Goal: Task Accomplishment & Management: Complete application form

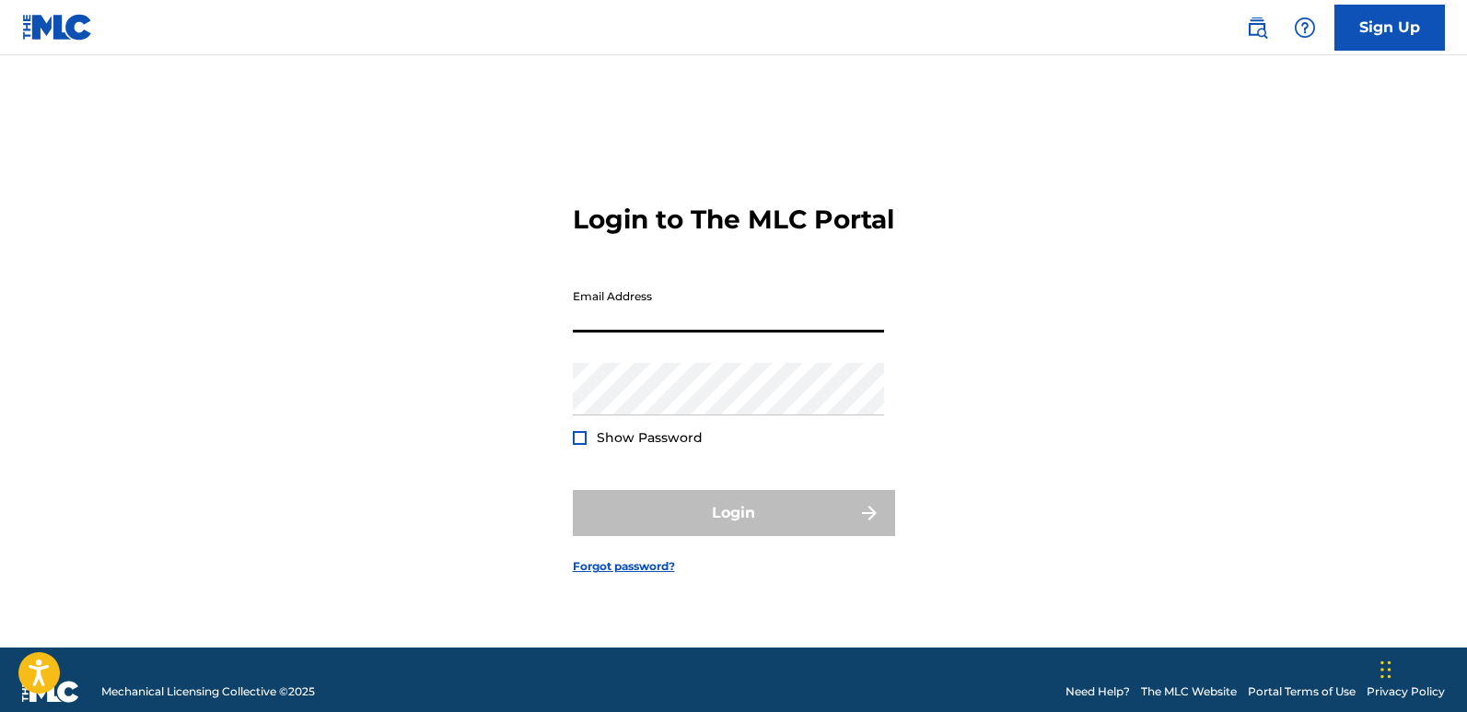
click at [702, 321] on input "Email Address" at bounding box center [728, 306] width 311 height 52
click at [780, 324] on input "jhbsouthmusicentertainment" at bounding box center [728, 306] width 311 height 52
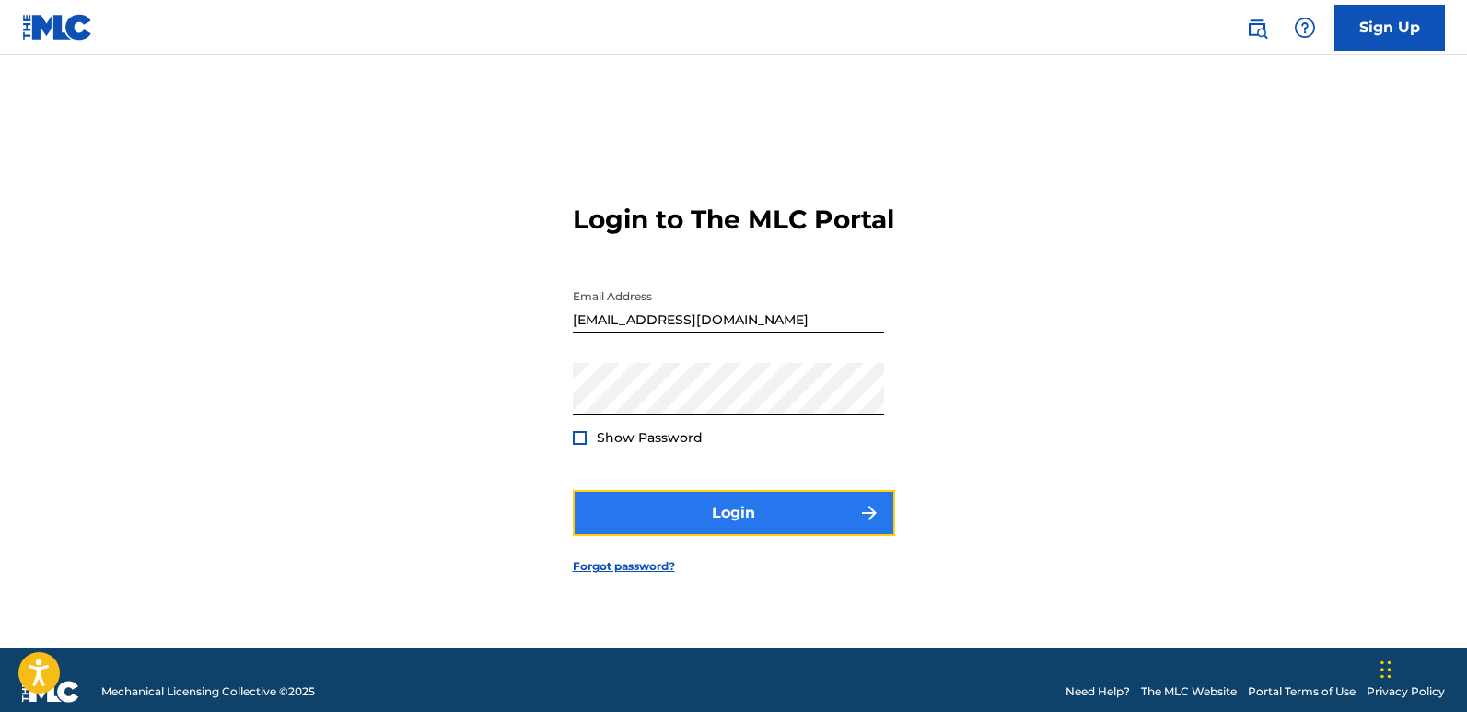
click at [798, 506] on button "Login" at bounding box center [734, 513] width 322 height 46
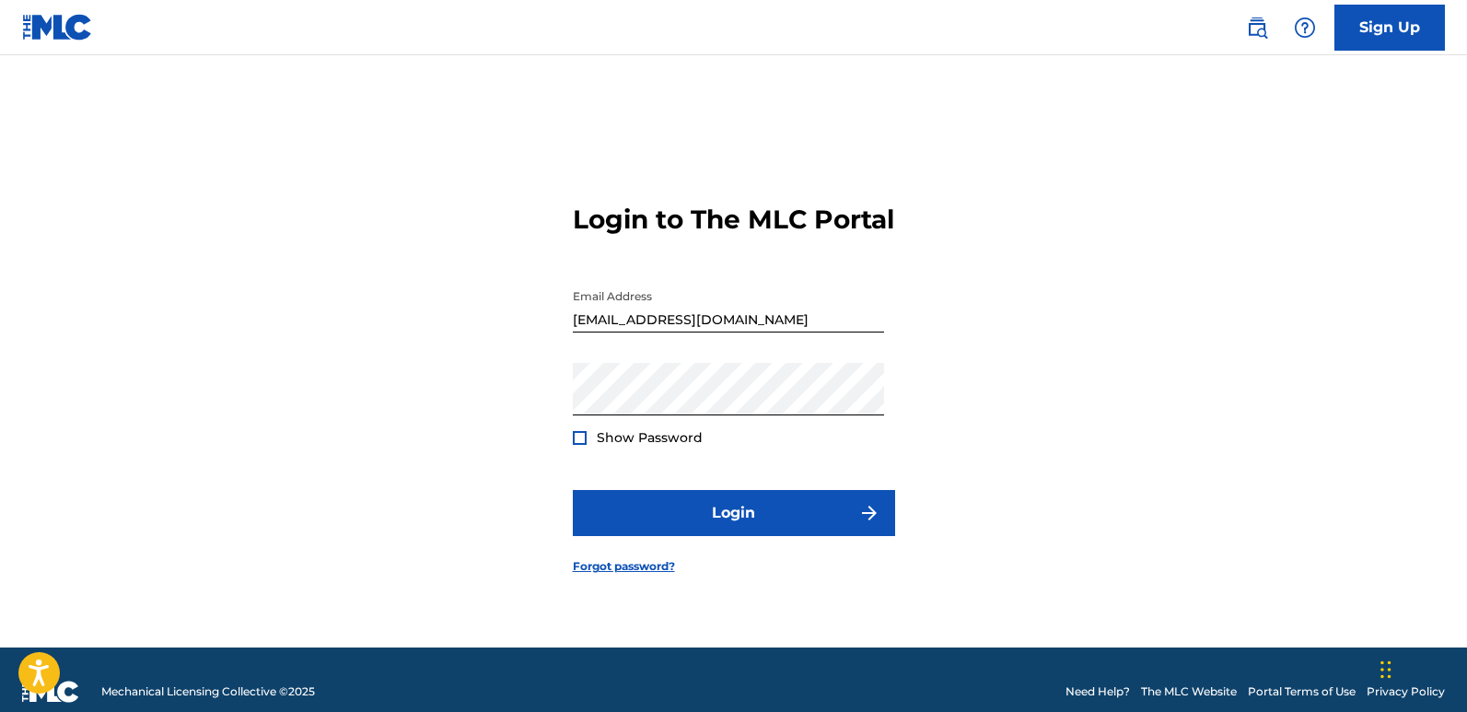
click at [581, 445] on div at bounding box center [580, 438] width 14 height 14
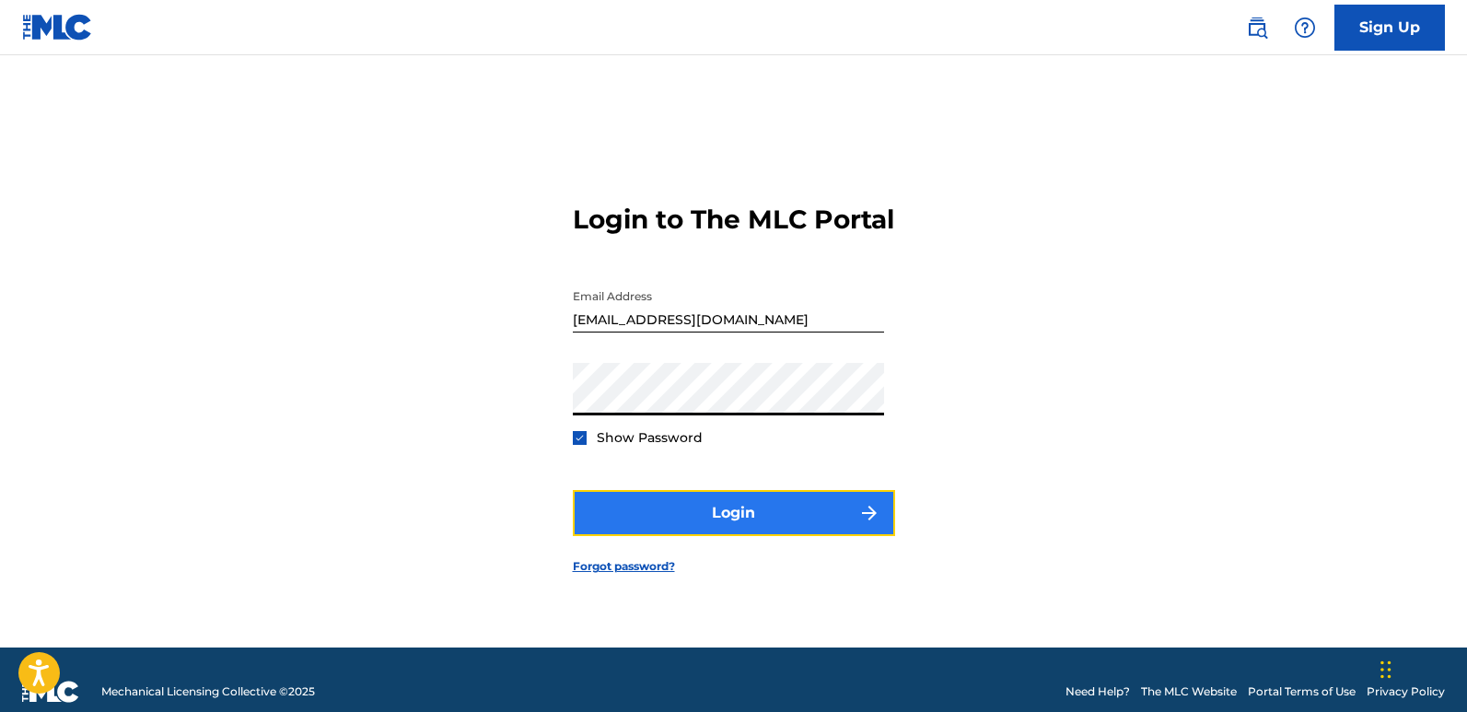
click at [741, 536] on button "Login" at bounding box center [734, 513] width 322 height 46
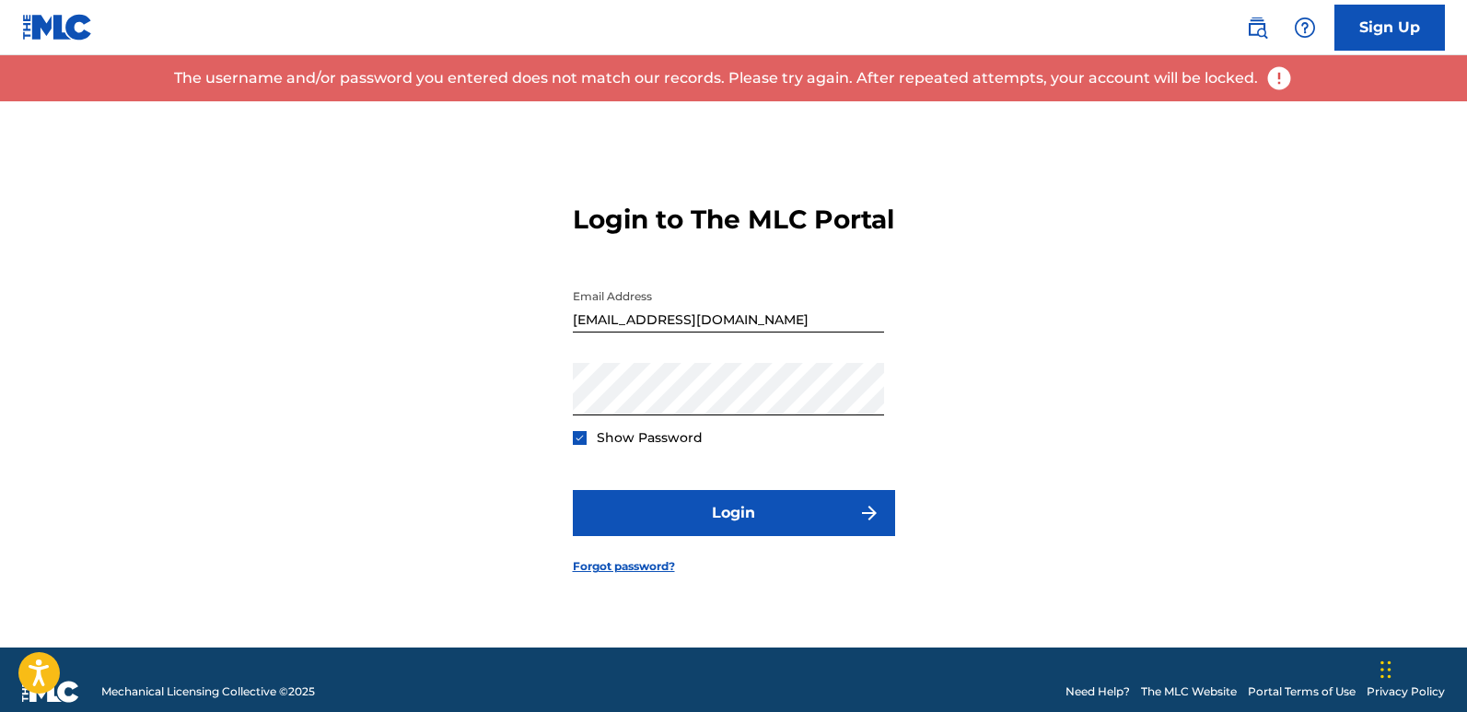
click at [797, 332] on input "[EMAIL_ADDRESS][DOMAIN_NAME]" at bounding box center [728, 306] width 311 height 52
type input "j"
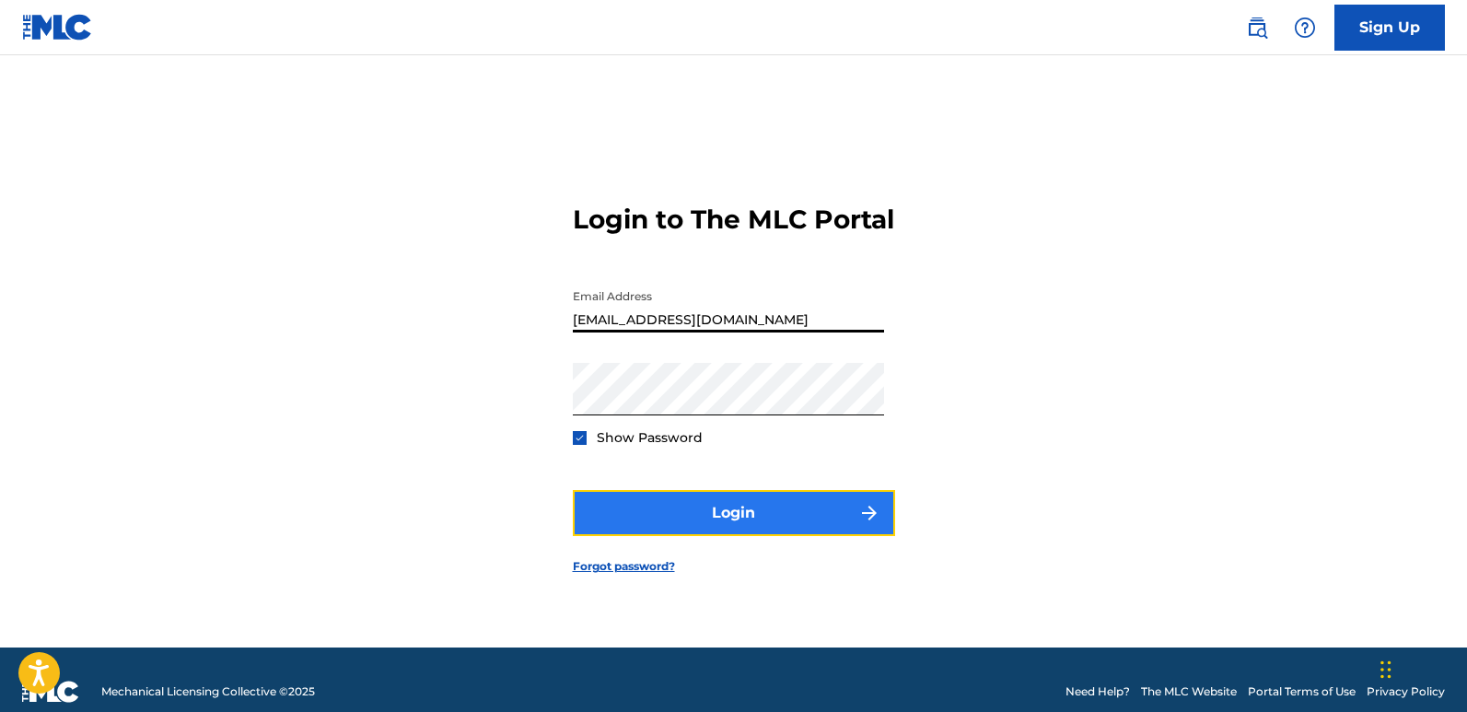
click at [803, 530] on button "Login" at bounding box center [734, 513] width 322 height 46
click at [858, 524] on img "submit" at bounding box center [869, 513] width 22 height 22
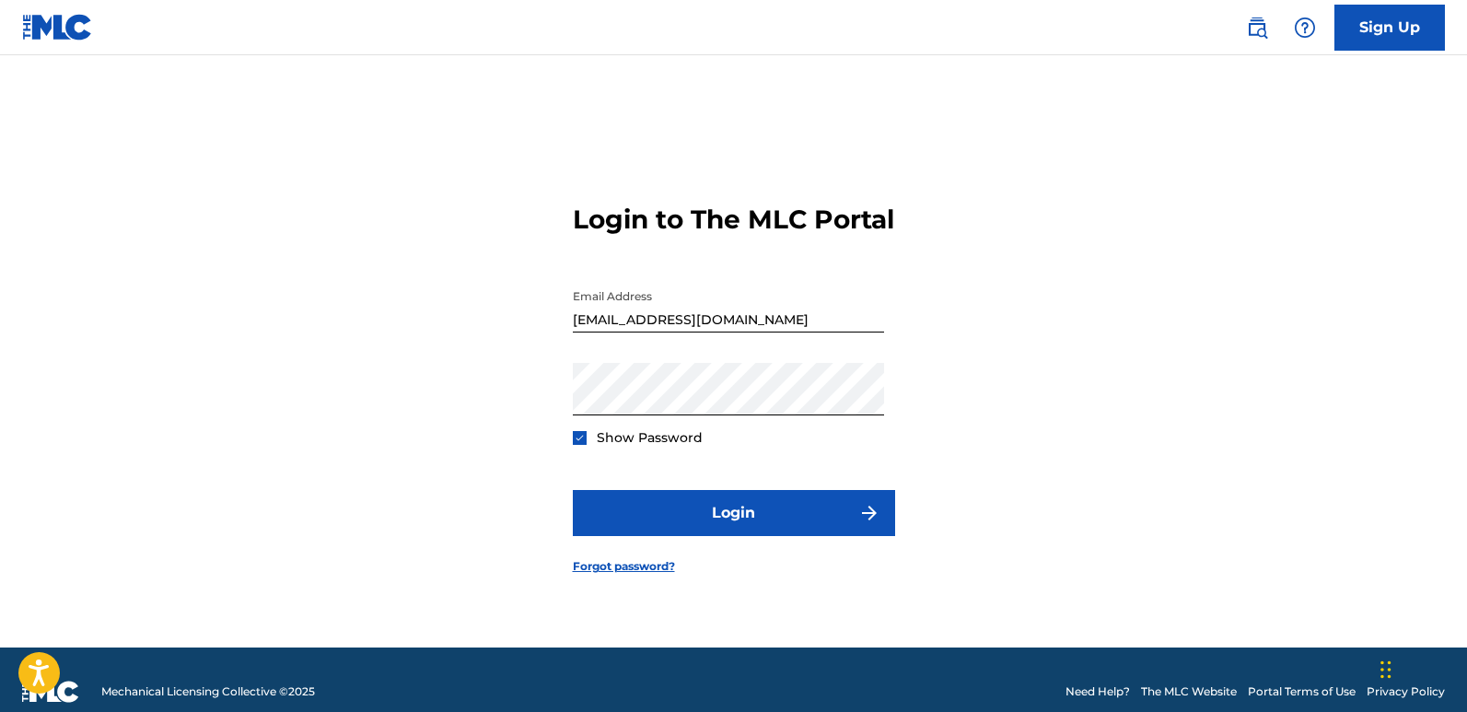
click at [847, 332] on input "[EMAIL_ADDRESS][DOMAIN_NAME]" at bounding box center [728, 306] width 311 height 52
type input "j"
type input "B"
type input "[EMAIL_ADDRESS][DOMAIN_NAME]"
click at [1075, 400] on div "Login to The MLC Portal Email Address [EMAIL_ADDRESS][DOMAIN_NAME] Password Sho…" at bounding box center [733, 374] width 1289 height 546
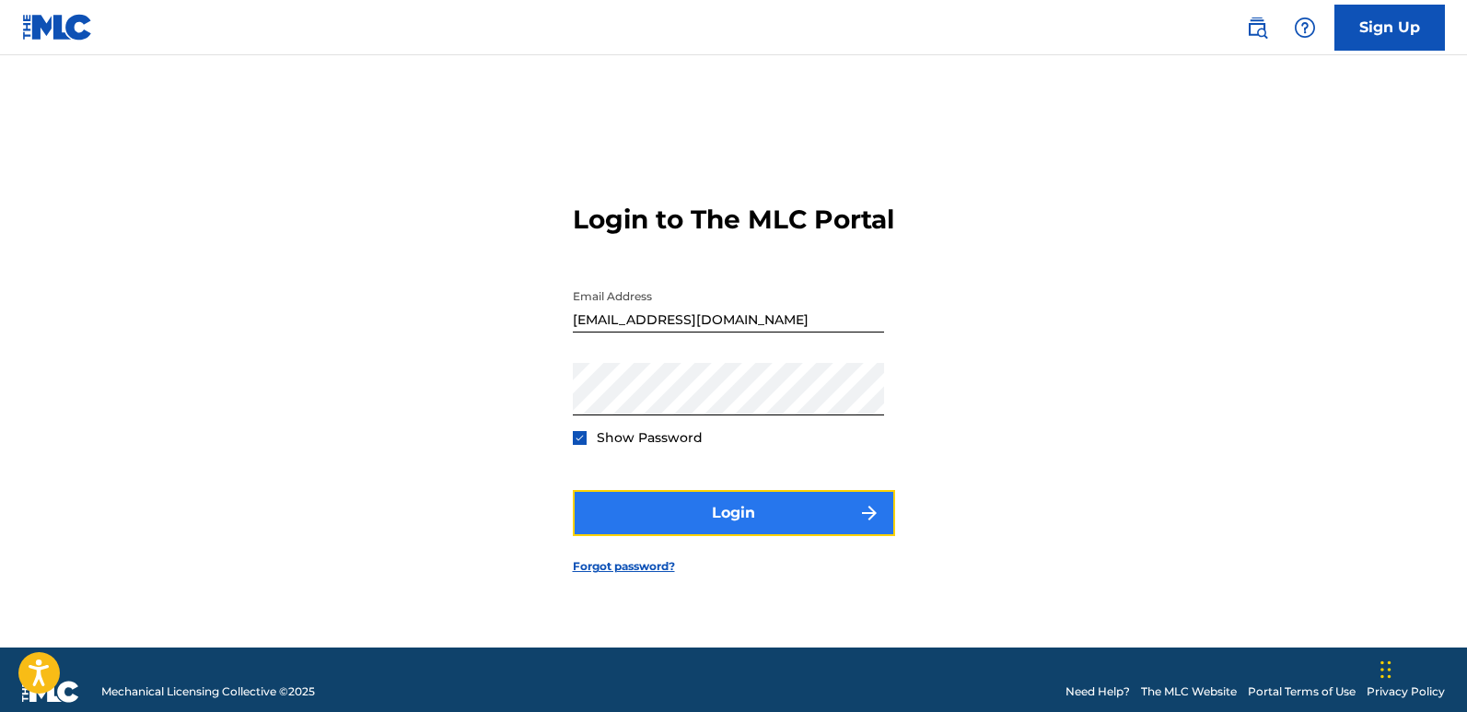
click at [822, 530] on button "Login" at bounding box center [734, 513] width 322 height 46
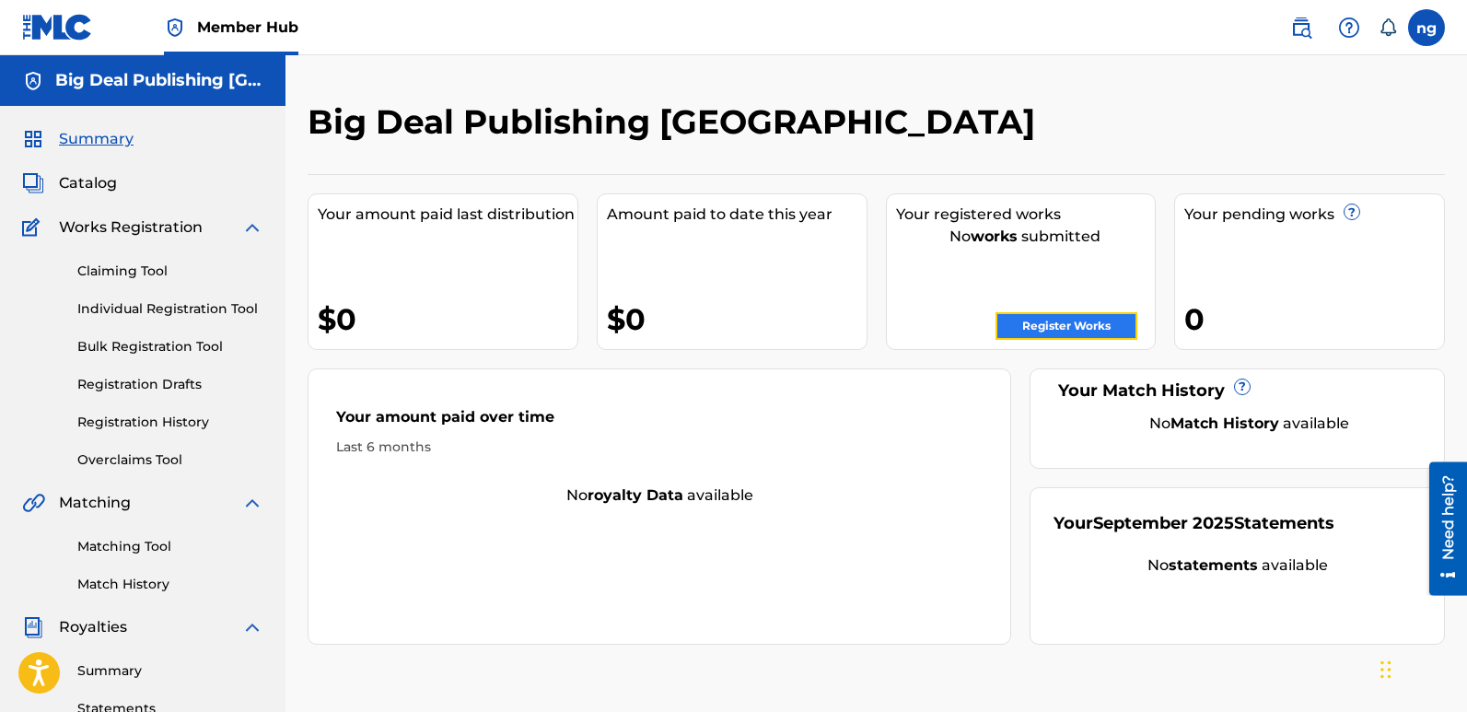
click at [1042, 330] on link "Register Works" at bounding box center [1066, 326] width 142 height 28
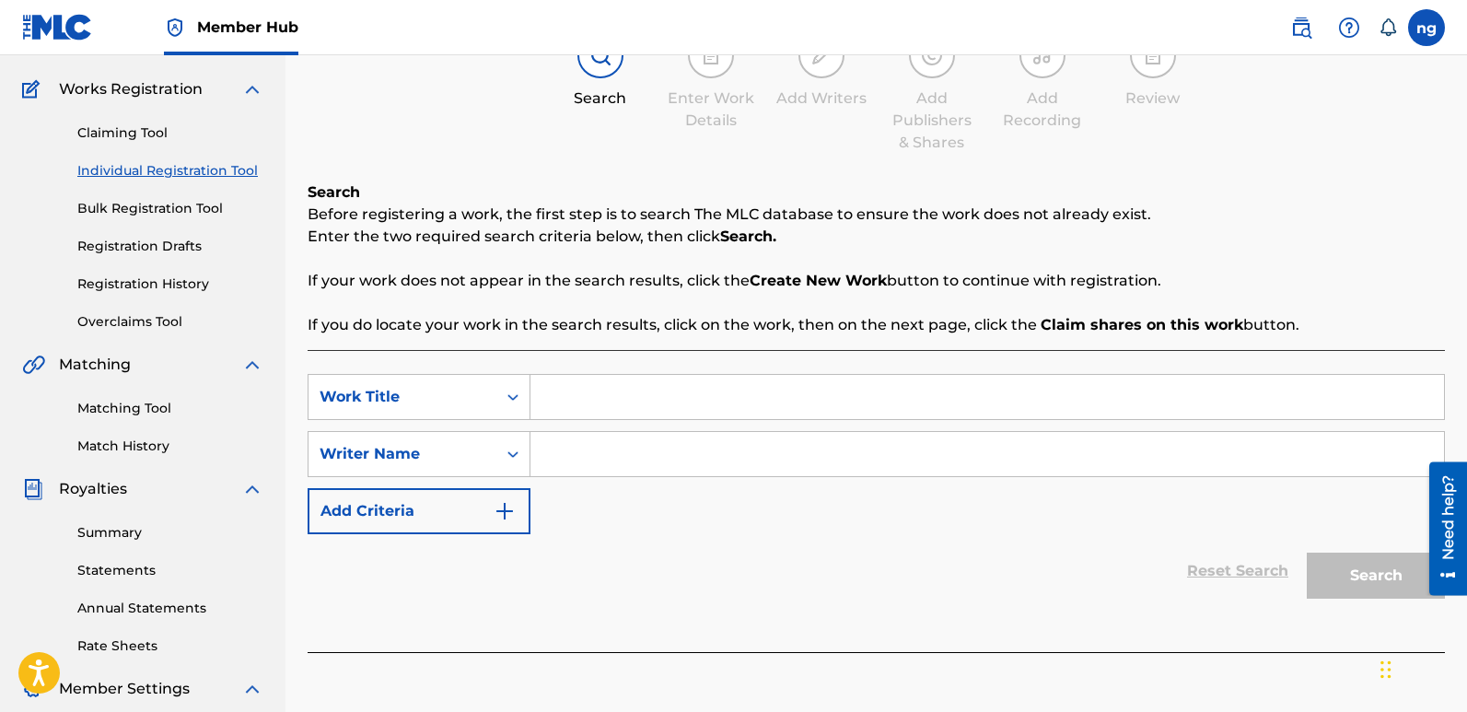
scroll to position [139, 0]
click at [520, 395] on icon "Search Form" at bounding box center [513, 396] width 18 height 18
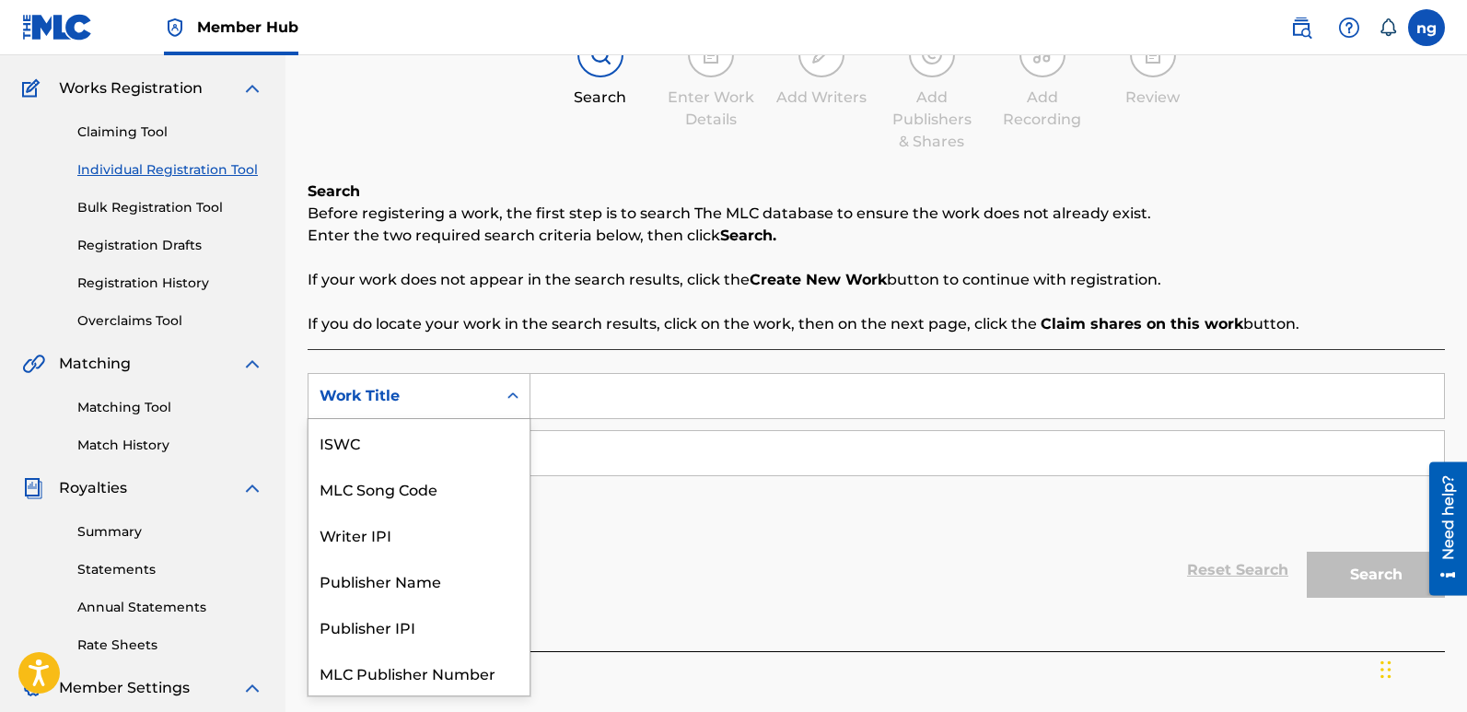
scroll to position [46, 0]
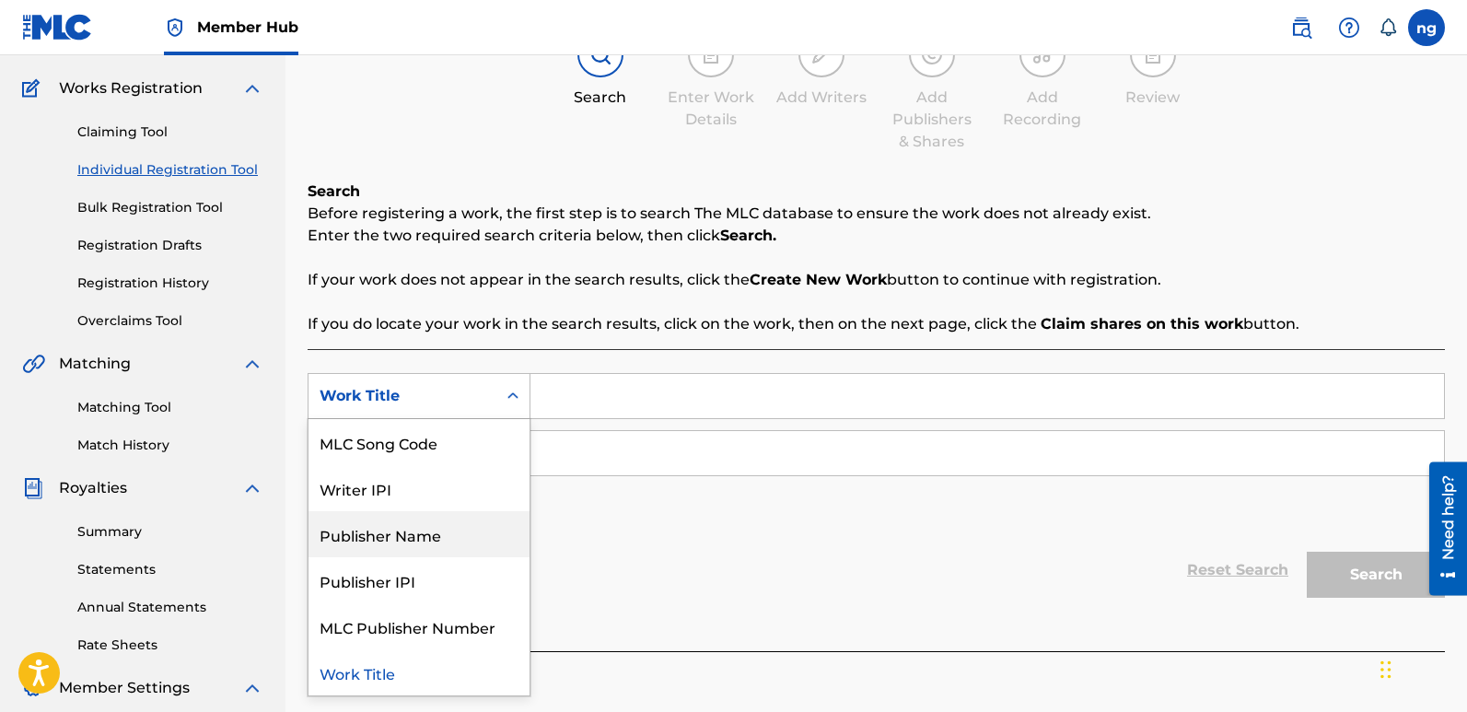
click at [414, 544] on div "Publisher Name" at bounding box center [418, 534] width 221 height 46
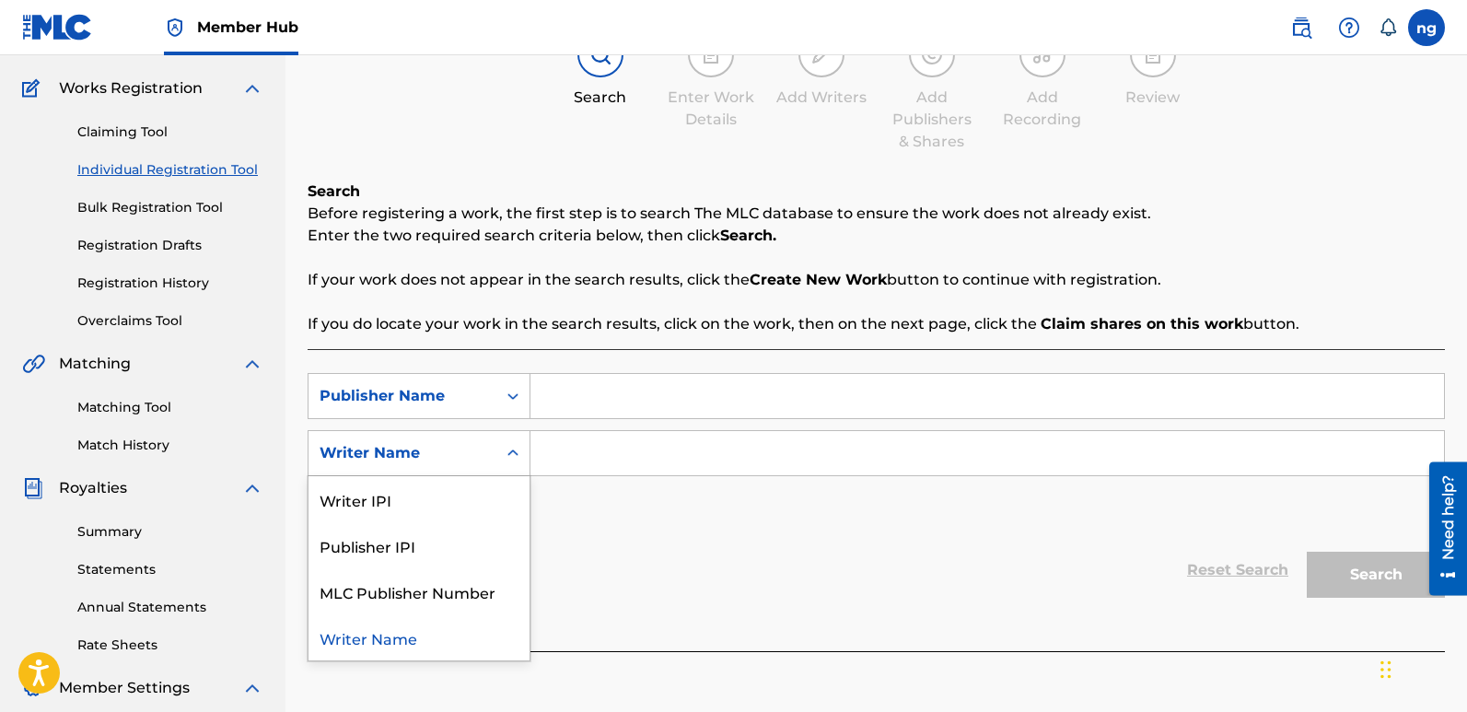
click at [487, 467] on div "Writer Name" at bounding box center [402, 452] width 188 height 35
click at [456, 544] on div "Publisher IPI" at bounding box center [418, 545] width 221 height 46
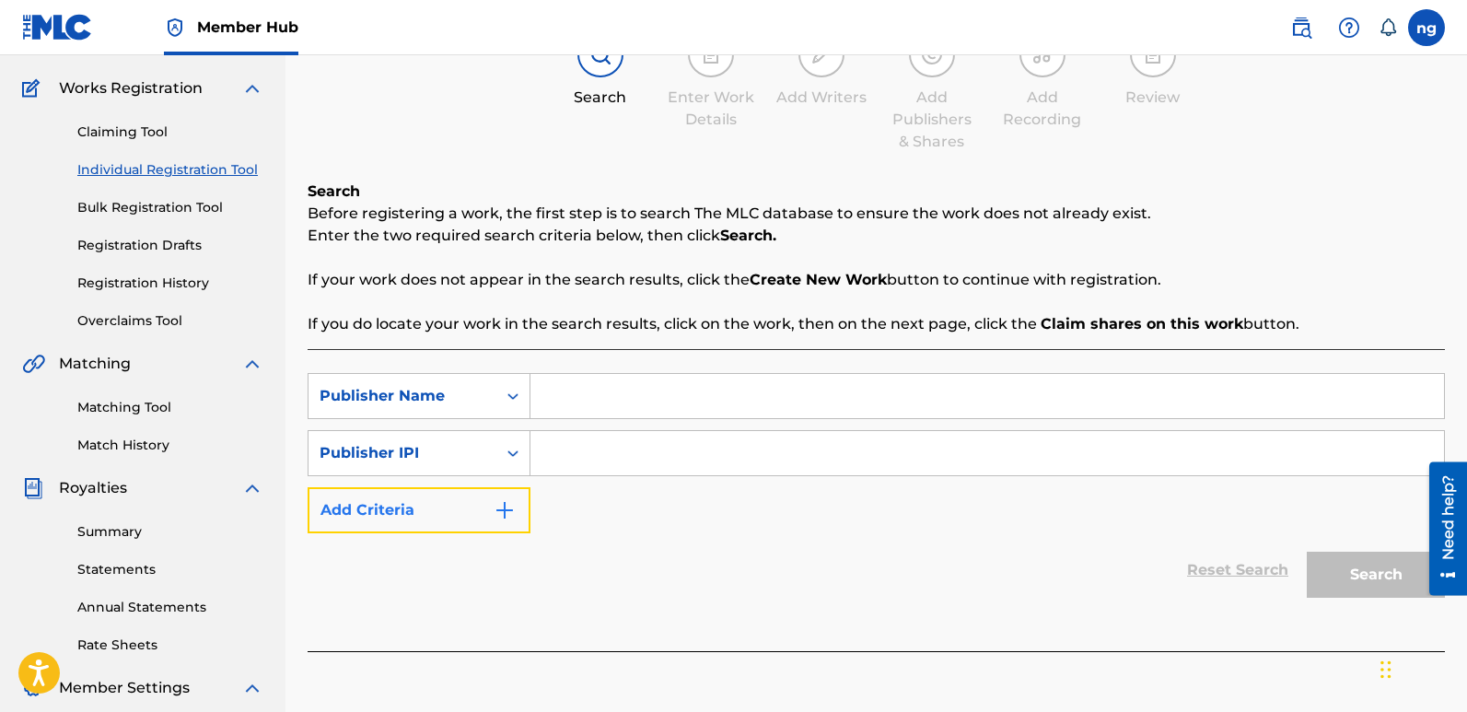
click at [505, 512] on img "Search Form" at bounding box center [504, 510] width 22 height 22
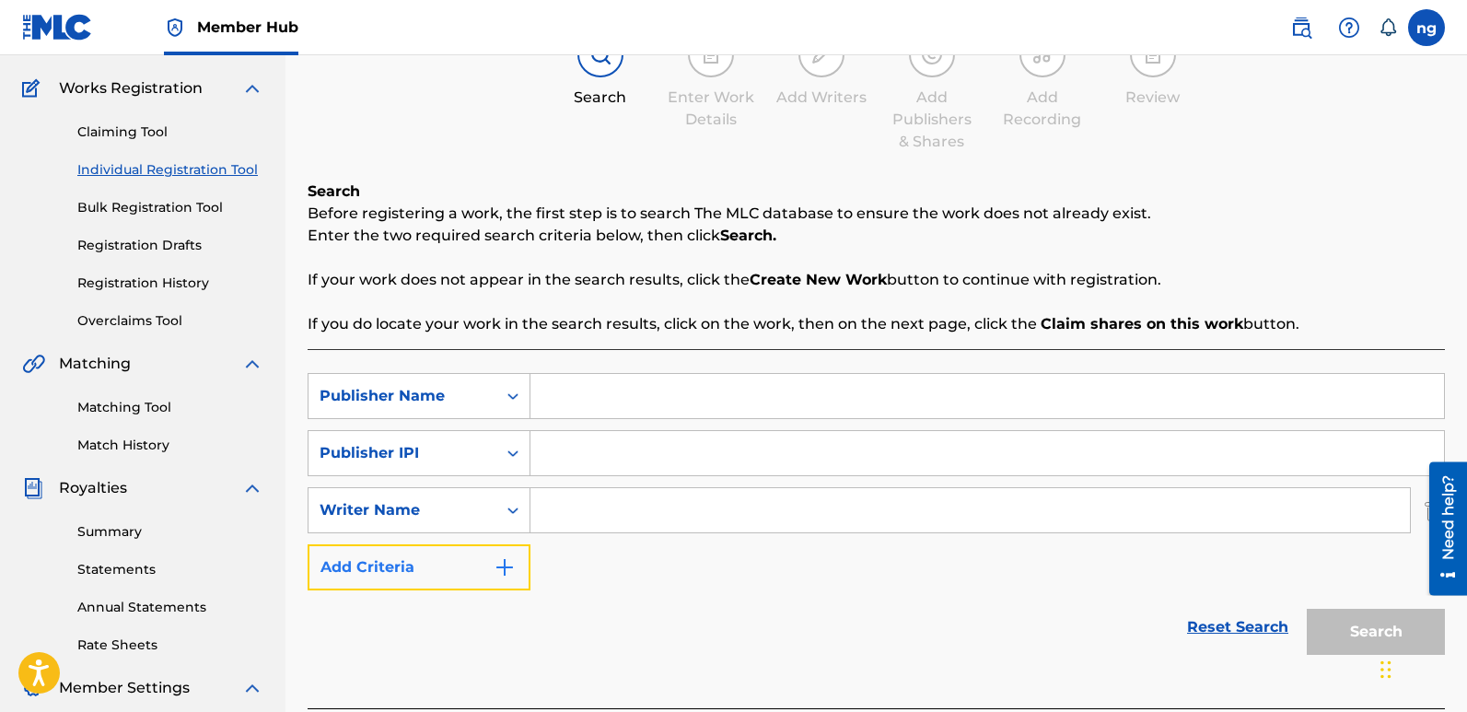
click at [512, 555] on button "Add Criteria" at bounding box center [419, 567] width 223 height 46
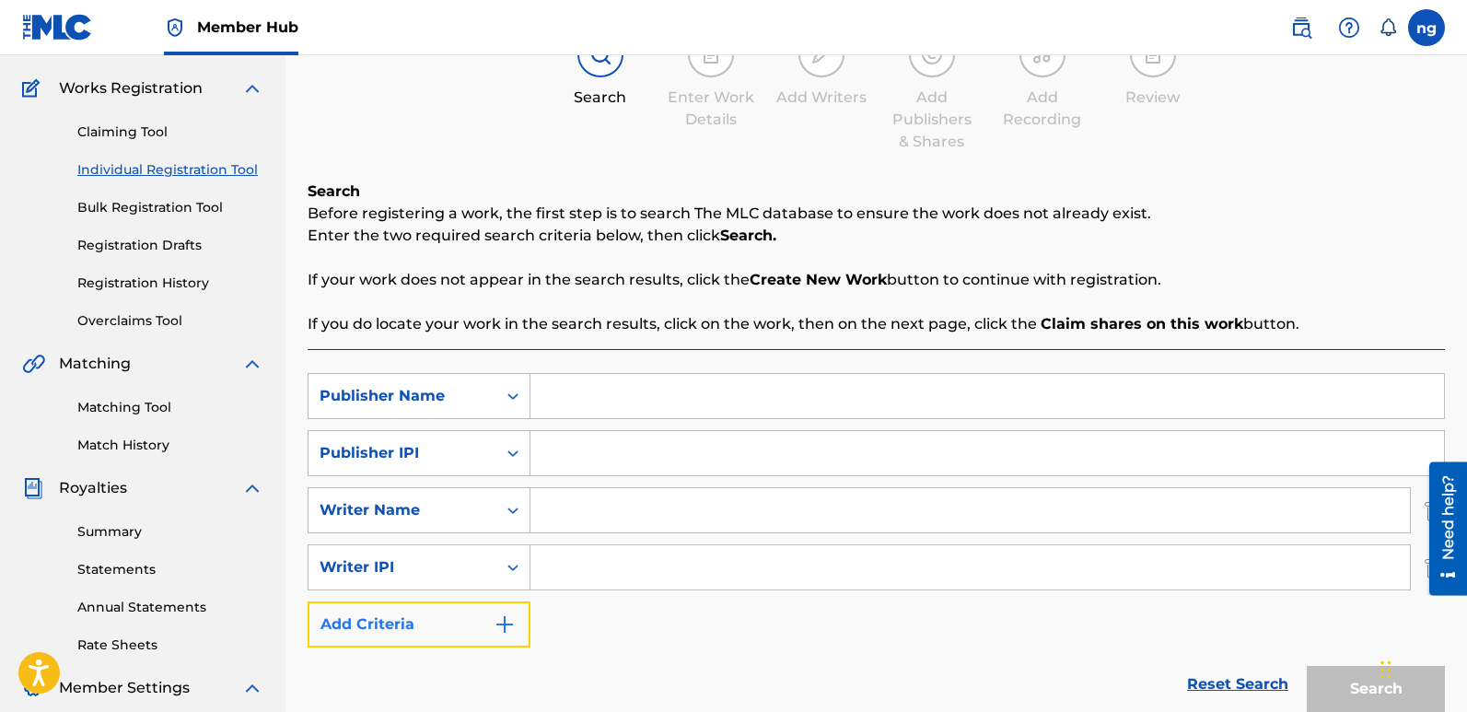
click at [515, 621] on img "Search Form" at bounding box center [504, 624] width 22 height 22
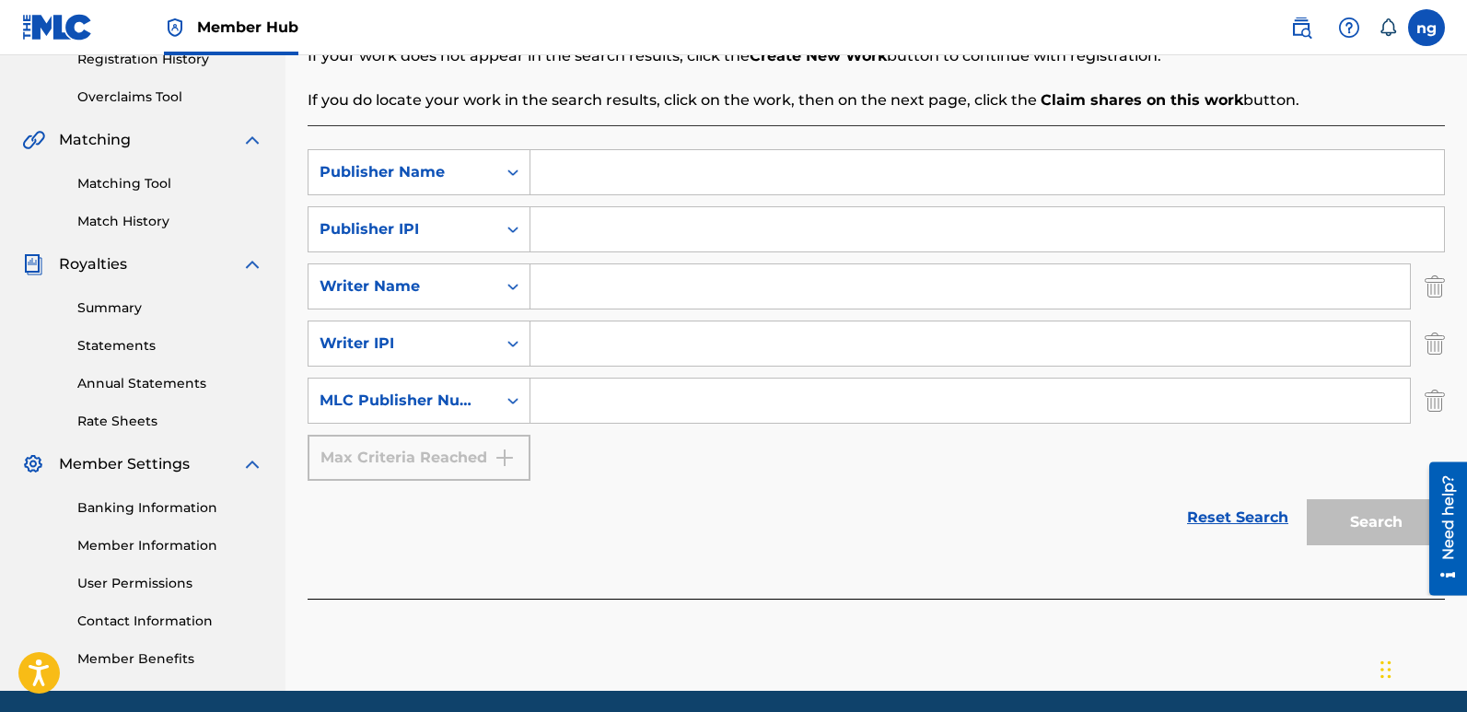
scroll to position [139, 0]
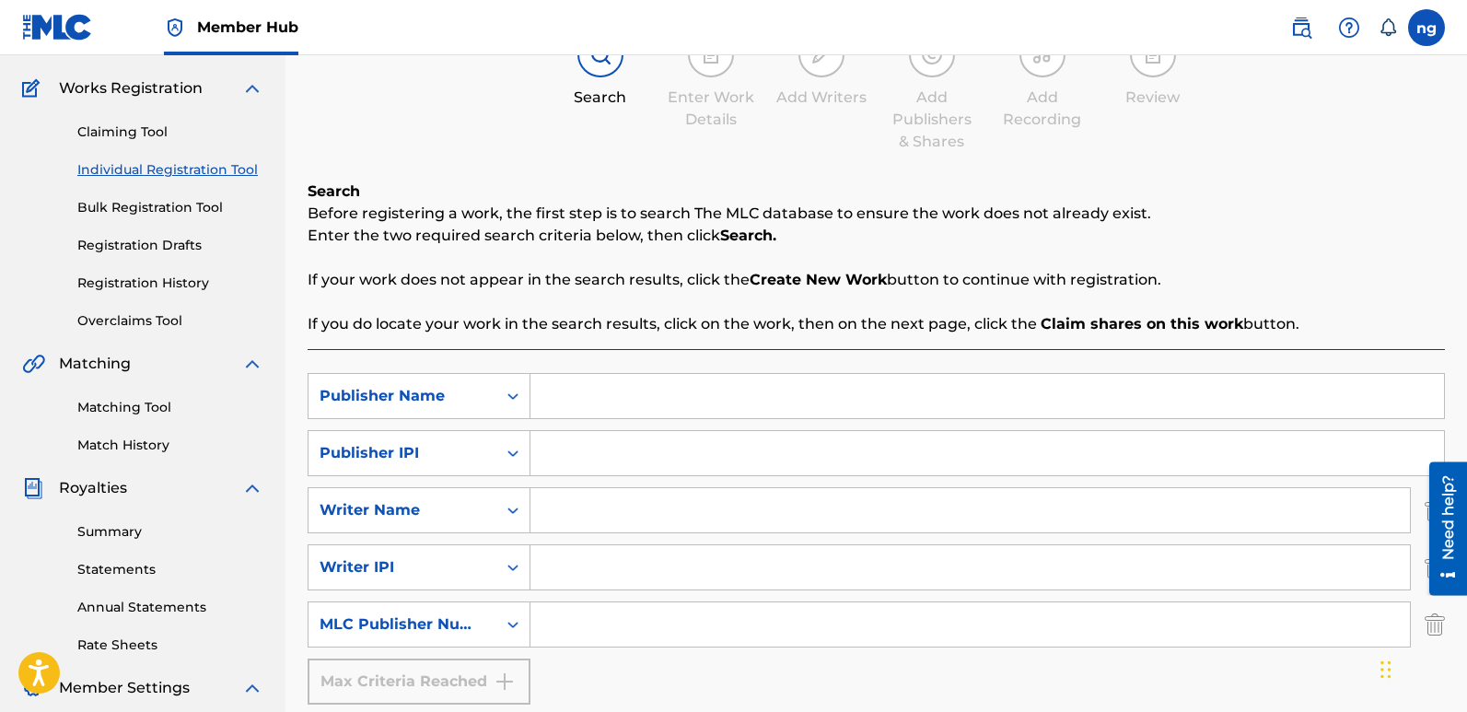
click at [588, 394] on input "Search Form" at bounding box center [986, 396] width 913 height 44
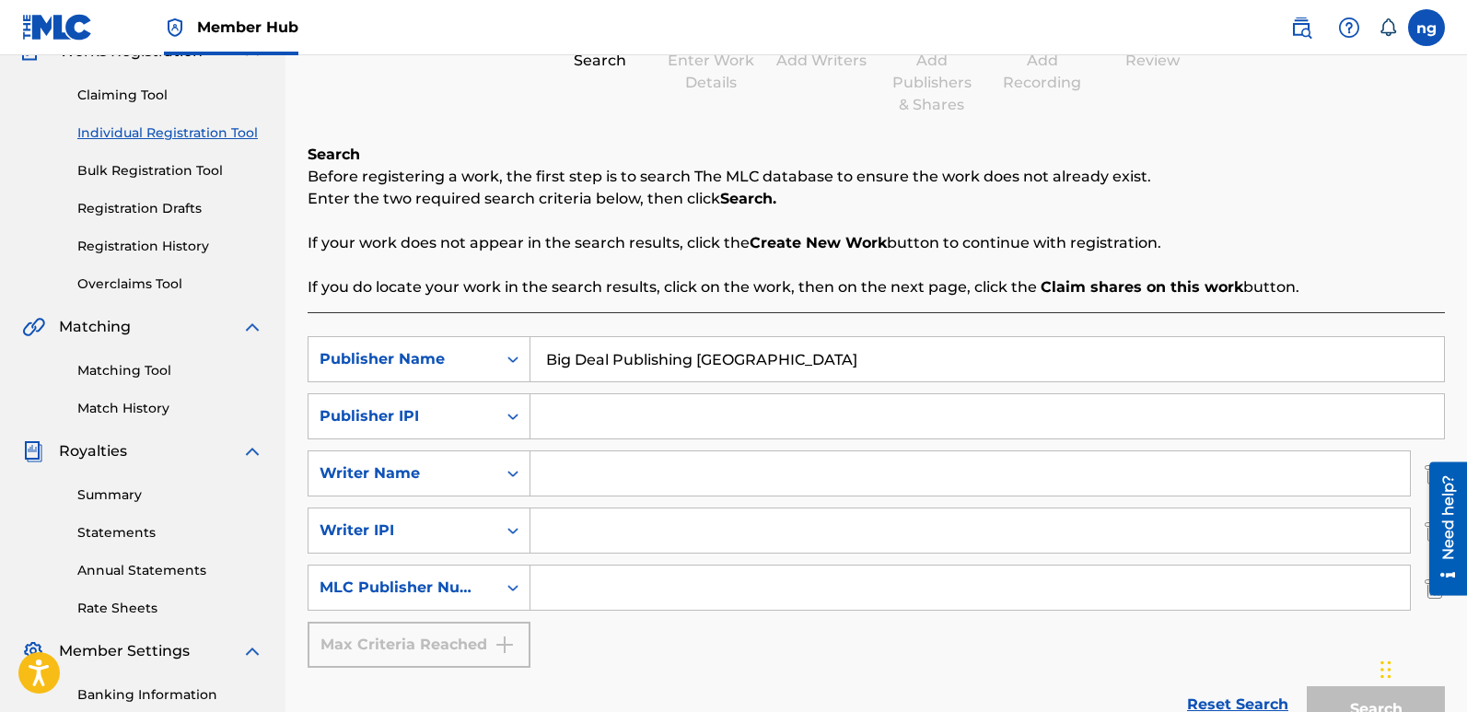
scroll to position [29, 0]
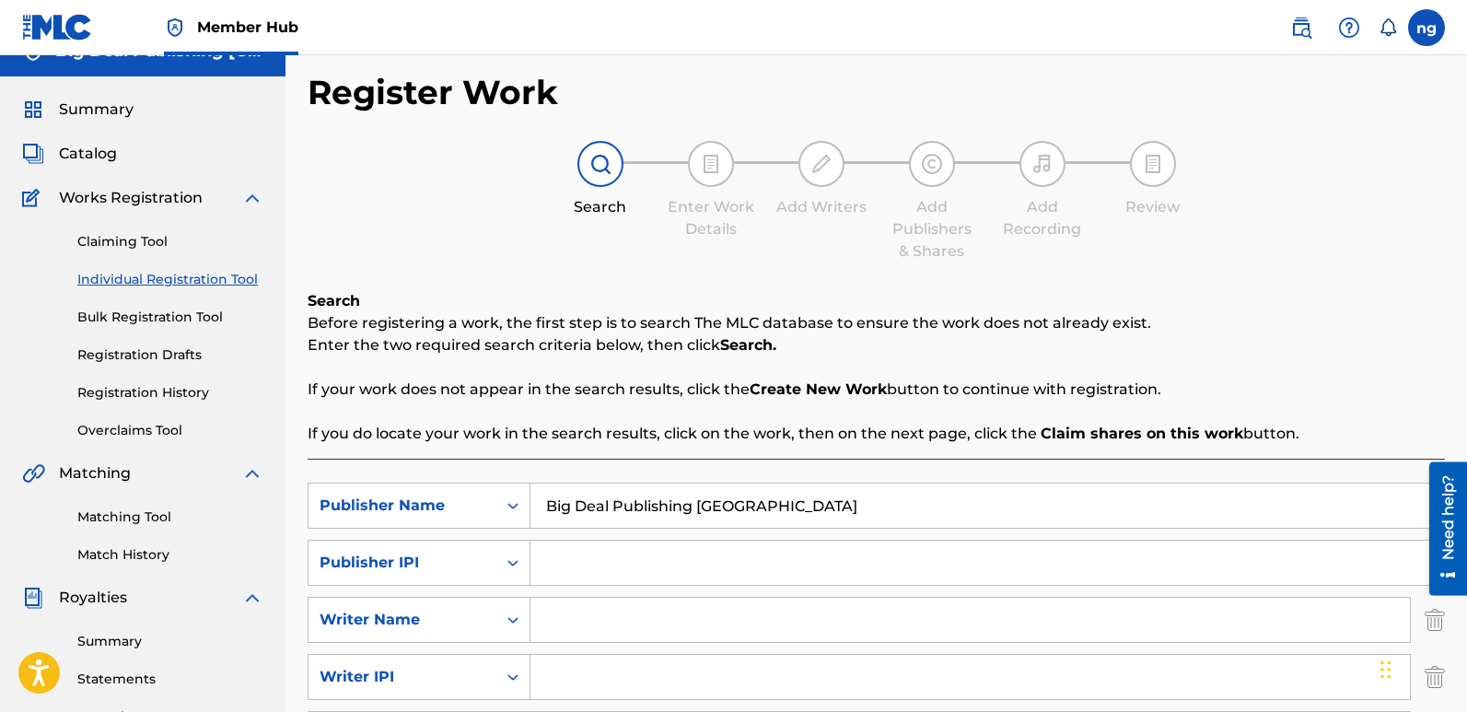
type input "Big Deal Publishing [GEOGRAPHIC_DATA]"
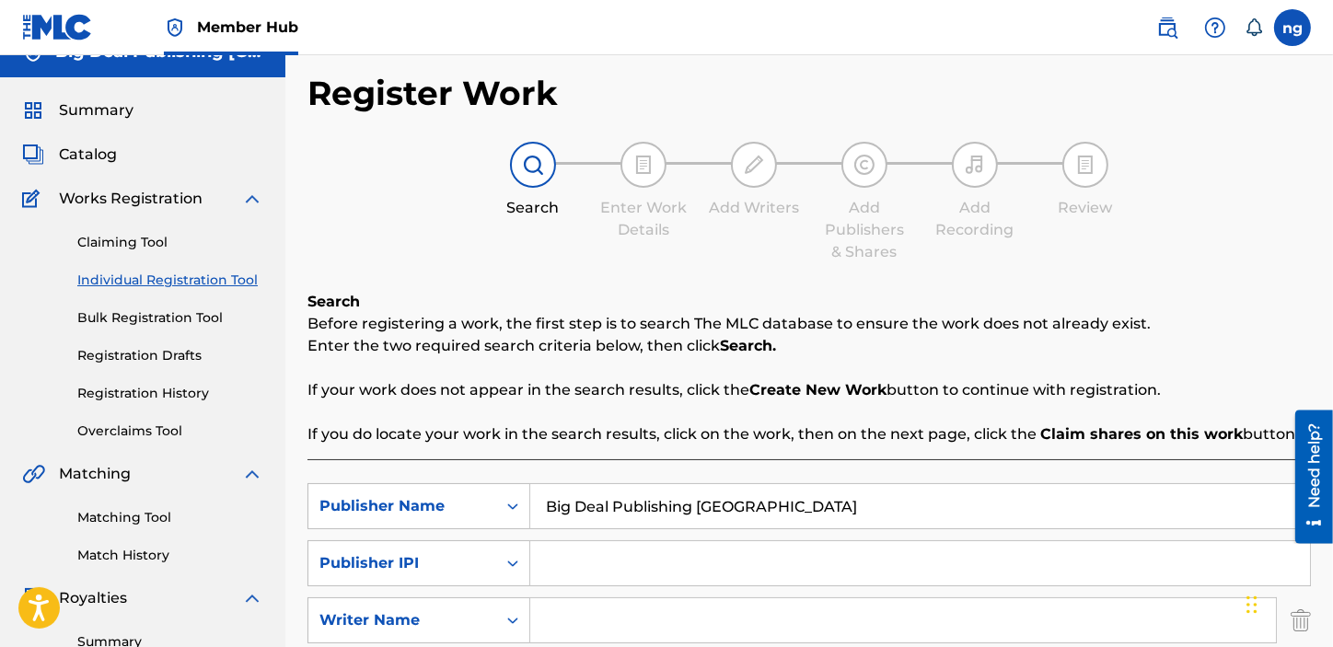
click at [604, 562] on input "Search Form" at bounding box center [920, 563] width 780 height 44
paste input "01311067500"
type input "01311067500"
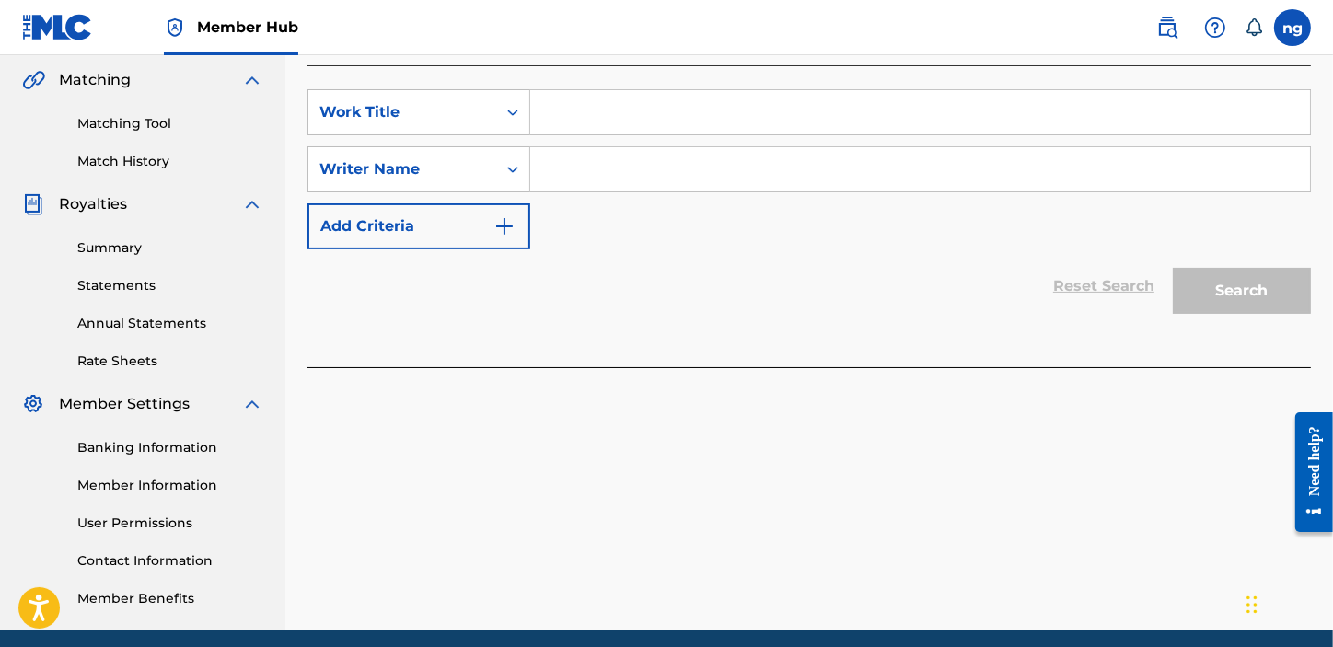
scroll to position [426, 0]
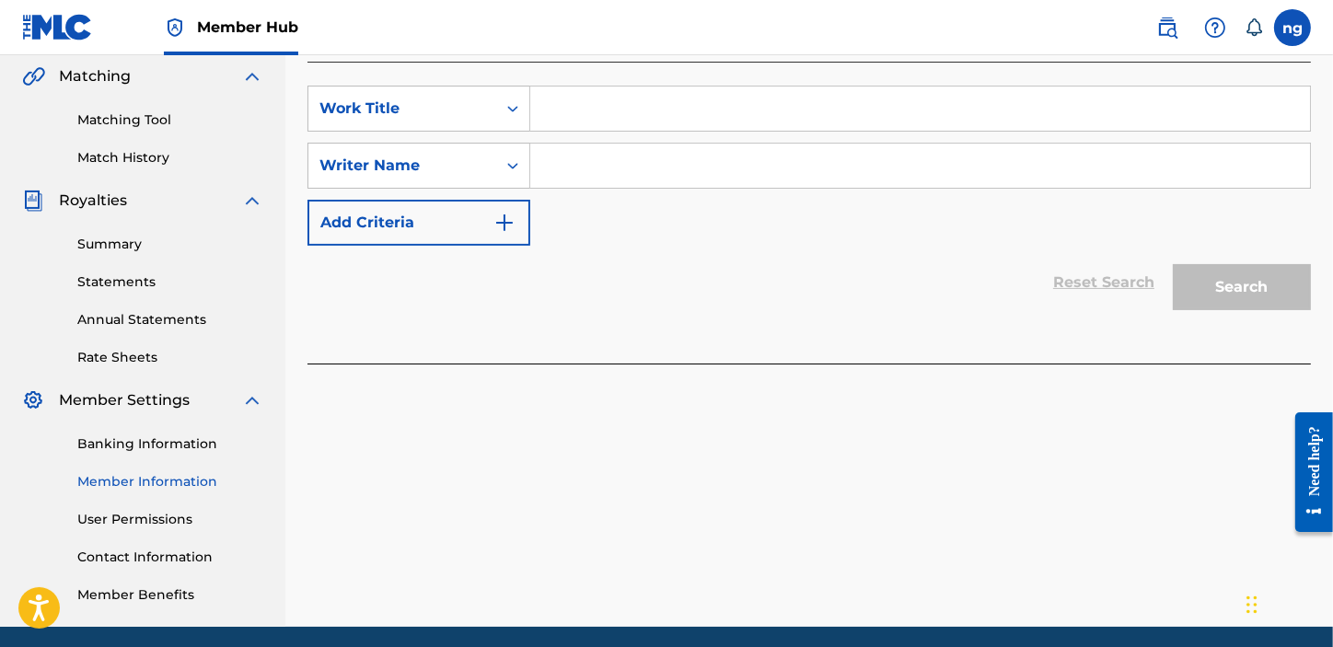
click at [164, 473] on link "Member Information" at bounding box center [170, 481] width 186 height 19
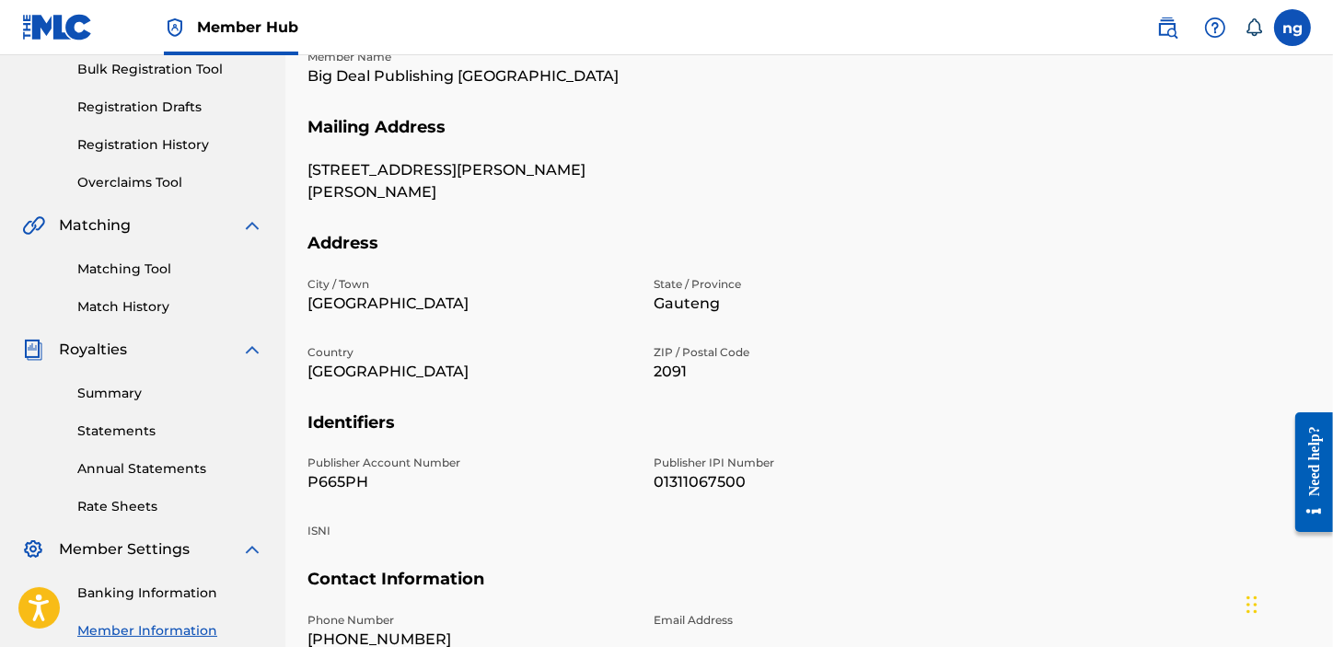
scroll to position [279, 0]
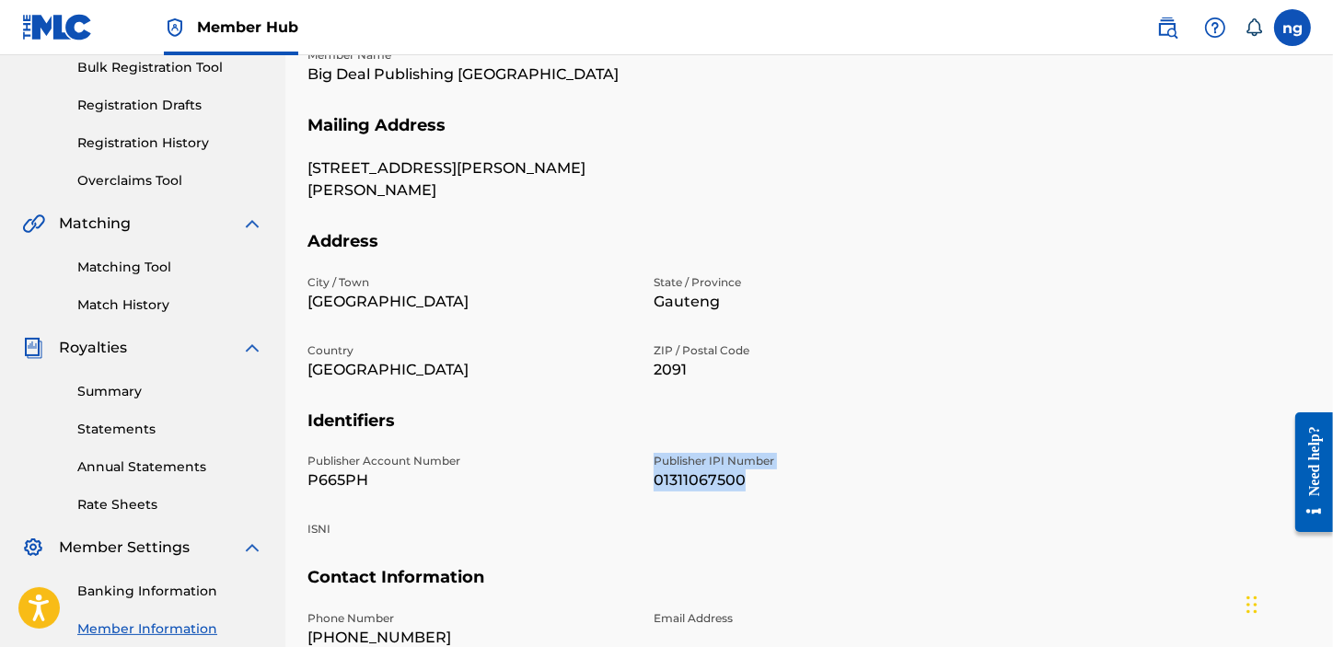
drag, startPoint x: 758, startPoint y: 475, endPoint x: 642, endPoint y: 475, distance: 116.0
click at [642, 475] on div "Publisher Account Number P665PH Publisher IPI Number 01311067500 ISNI" at bounding box center [643, 510] width 670 height 114
click at [788, 480] on p "01311067500" at bounding box center [816, 481] width 324 height 22
drag, startPoint x: 788, startPoint y: 480, endPoint x: 637, endPoint y: 493, distance: 151.6
click at [637, 493] on div "Publisher Account Number P665PH Publisher IPI Number 01311067500 ISNI" at bounding box center [643, 510] width 670 height 114
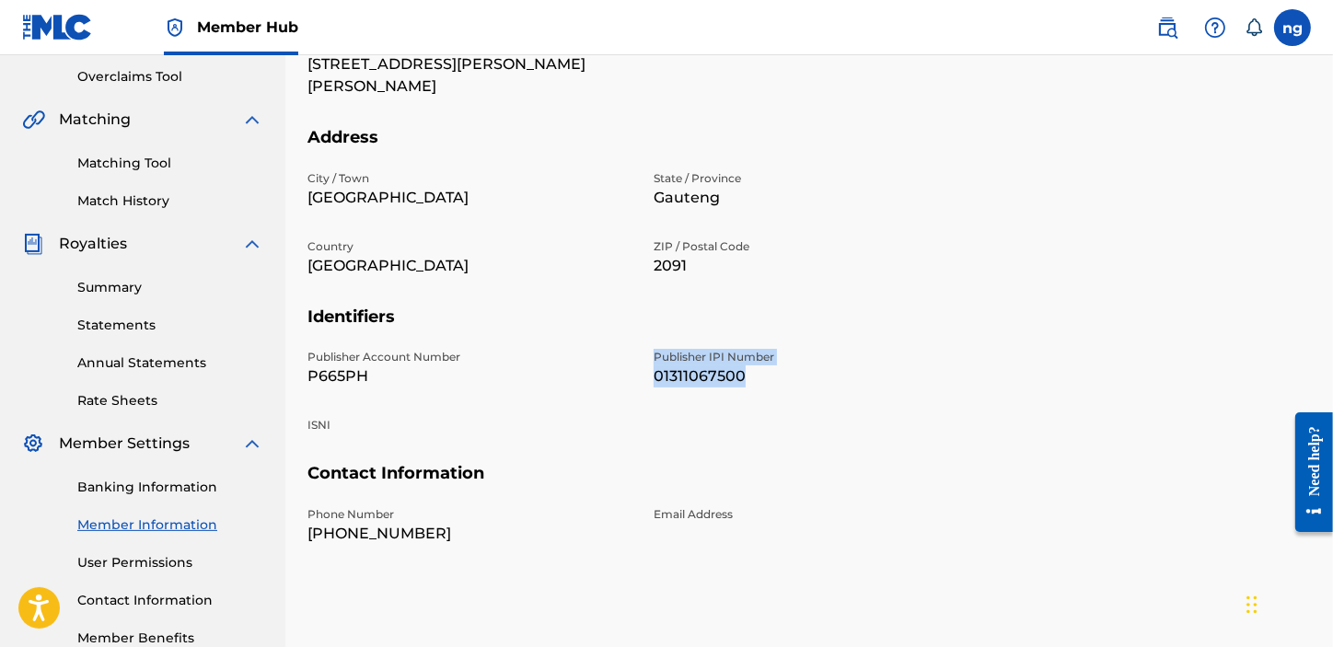
scroll to position [494, 0]
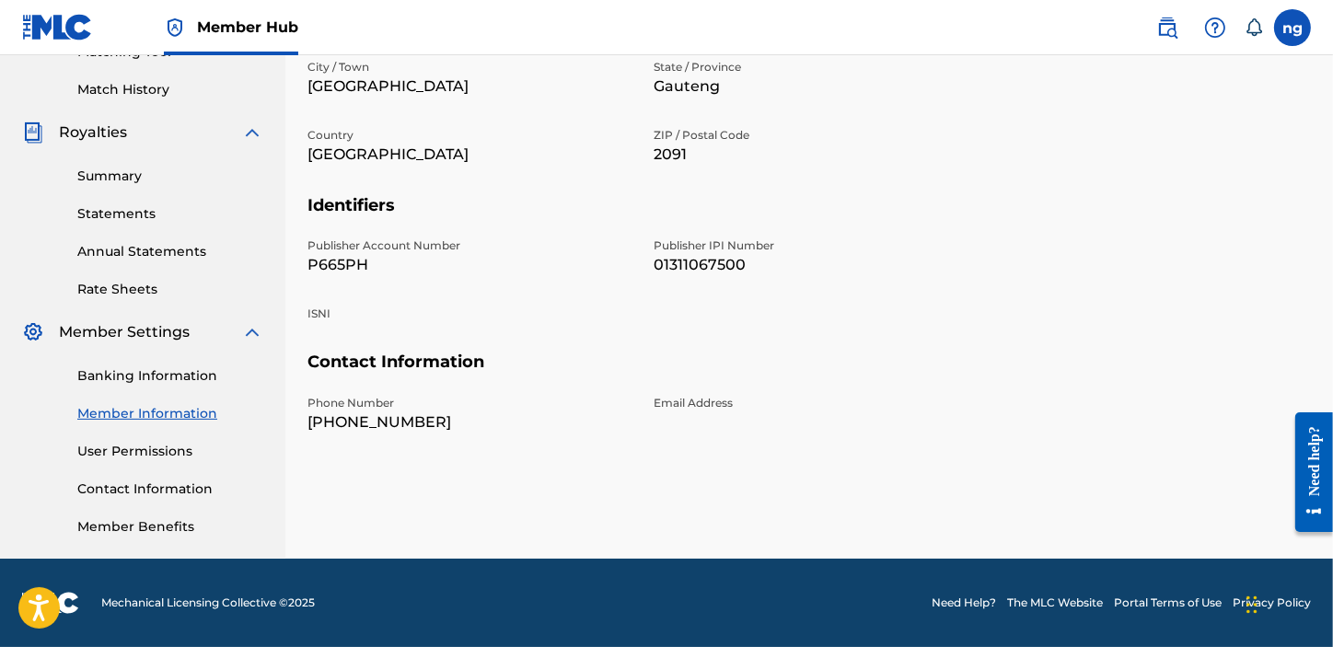
click at [633, 293] on div "Publisher Account Number P665PH Publisher IPI Number 01311067500 ISNI" at bounding box center [643, 295] width 670 height 114
drag, startPoint x: 647, startPoint y: 258, endPoint x: 747, endPoint y: 258, distance: 99.4
click at [747, 258] on div "Publisher Account Number P665PH Publisher IPI Number 01311067500 ISNI" at bounding box center [643, 295] width 670 height 114
copy p "01311067500"
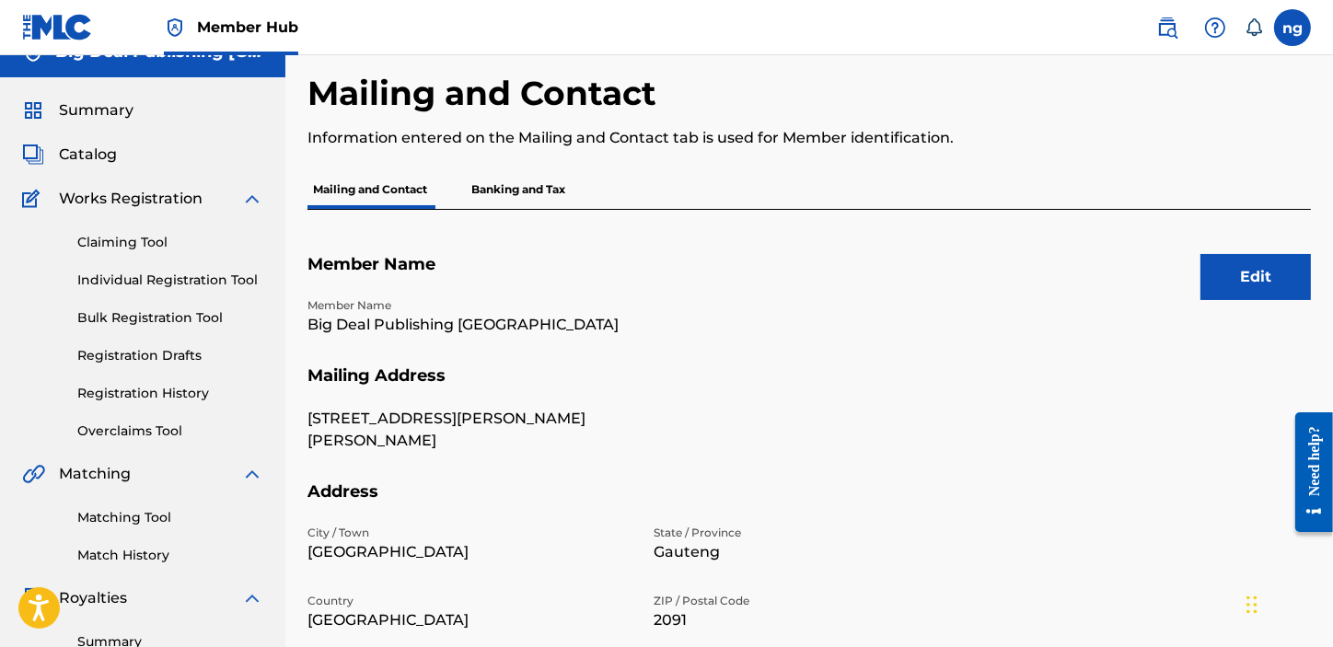
scroll to position [18, 0]
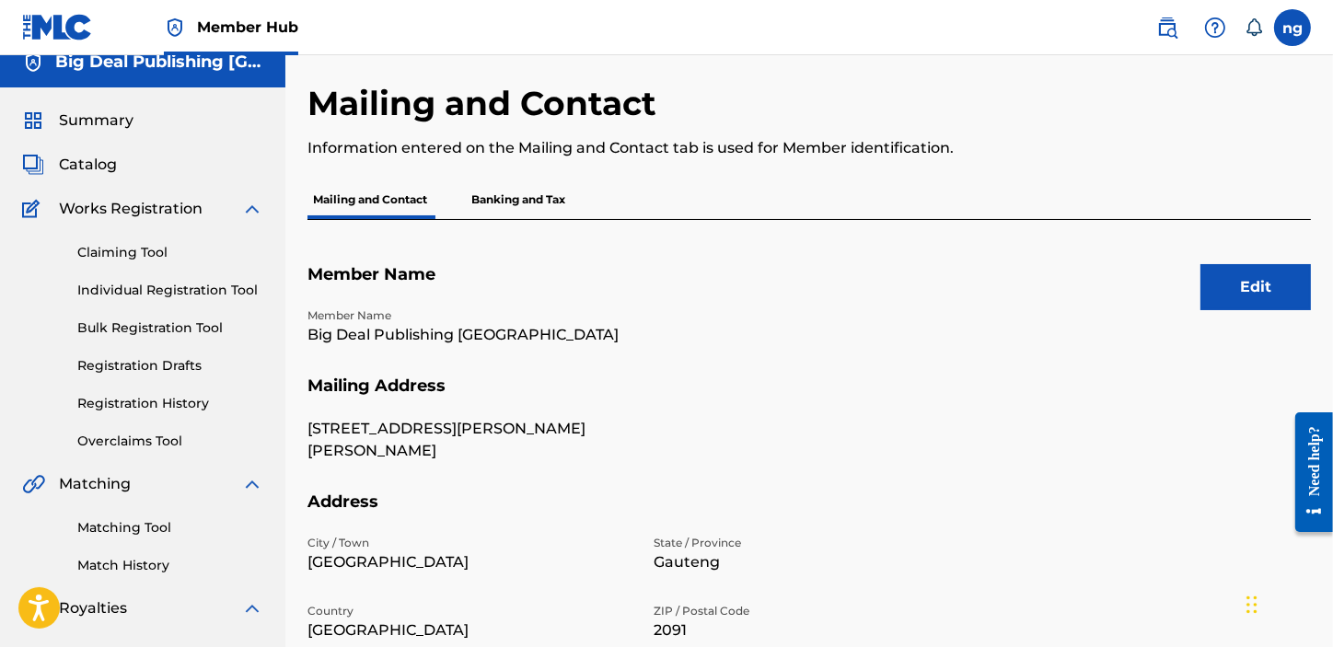
click at [550, 192] on p "Banking and Tax" at bounding box center [518, 199] width 105 height 39
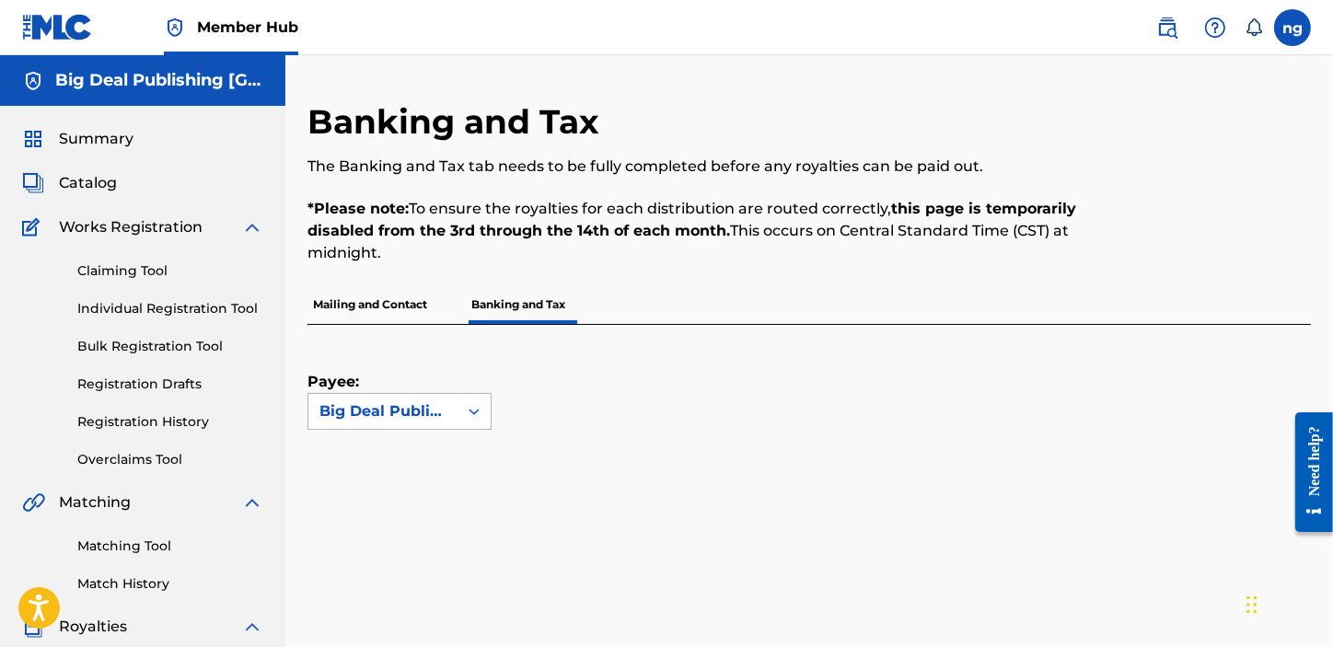
click at [479, 418] on icon at bounding box center [474, 411] width 18 height 18
click at [429, 409] on div "Big Deal Publishing [GEOGRAPHIC_DATA]" at bounding box center [382, 411] width 127 height 22
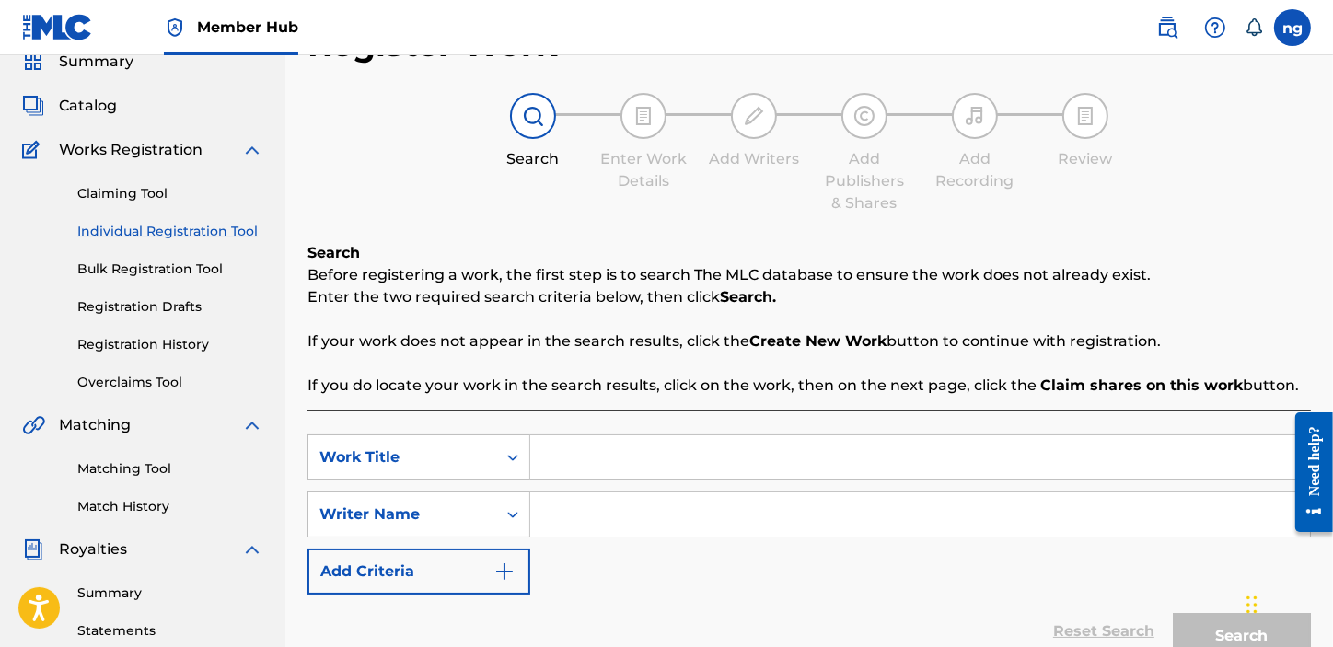
scroll to position [178, 0]
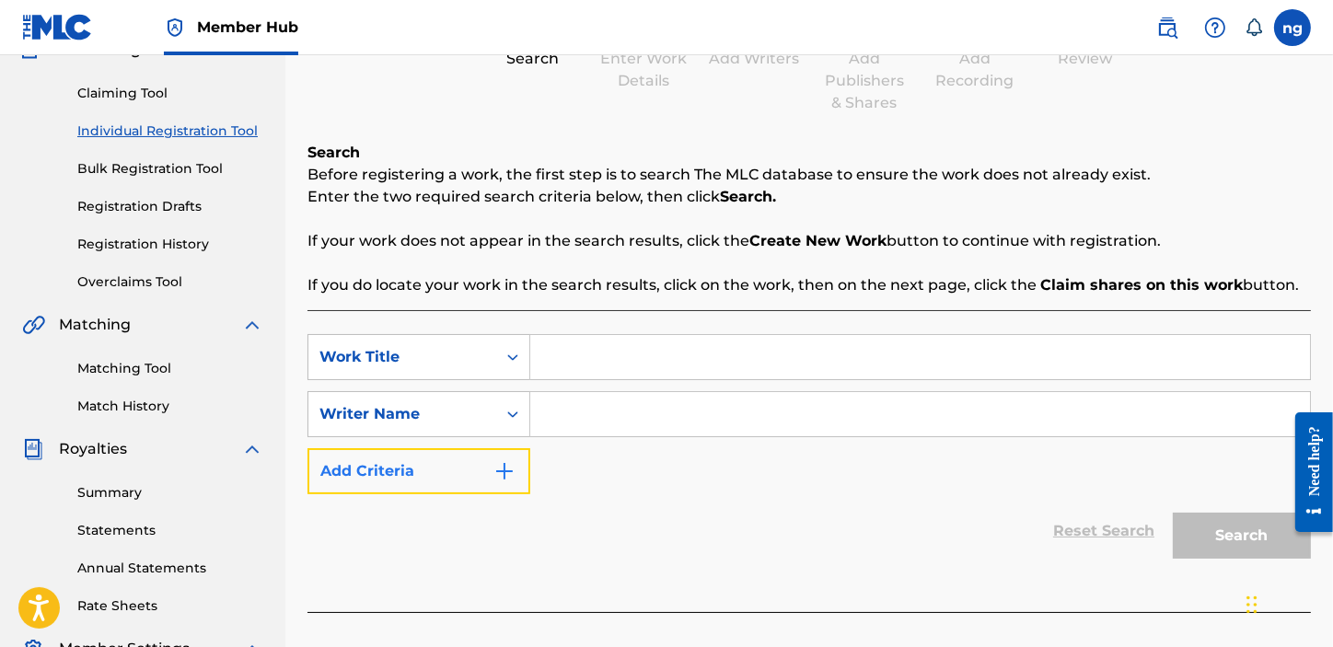
click at [512, 472] on img "Search Form" at bounding box center [504, 471] width 22 height 22
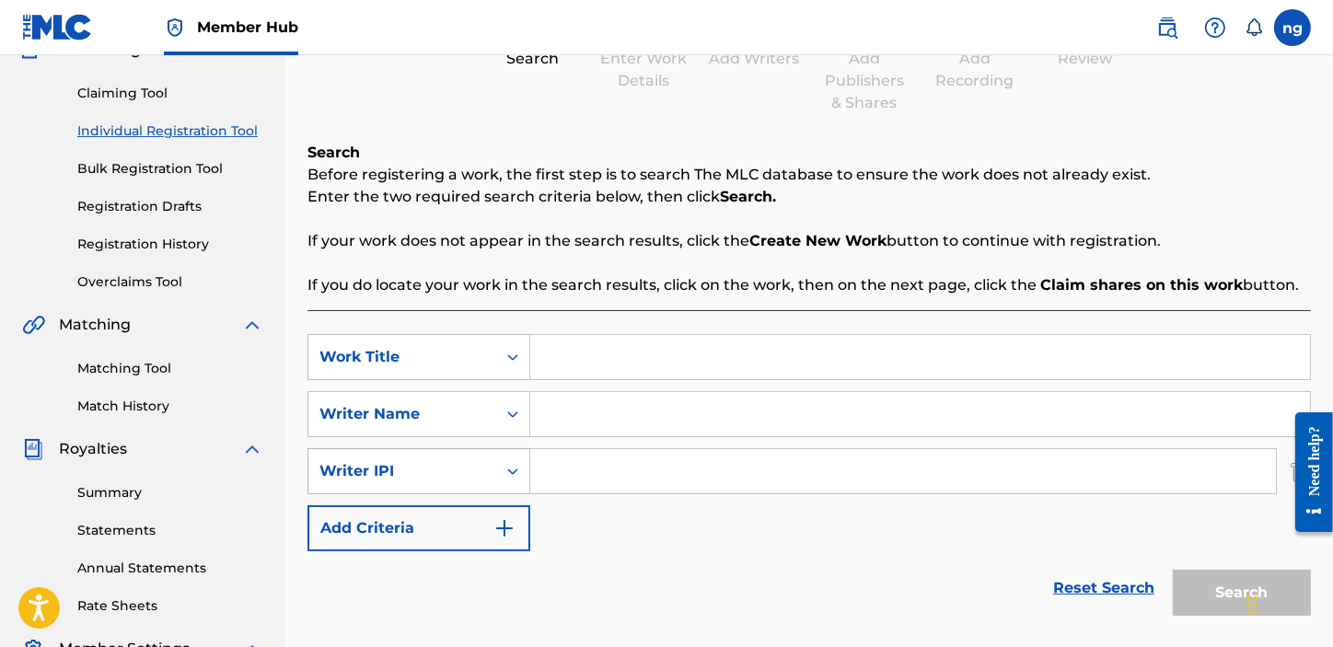
click at [512, 469] on icon "Search Form" at bounding box center [513, 471] width 18 height 18
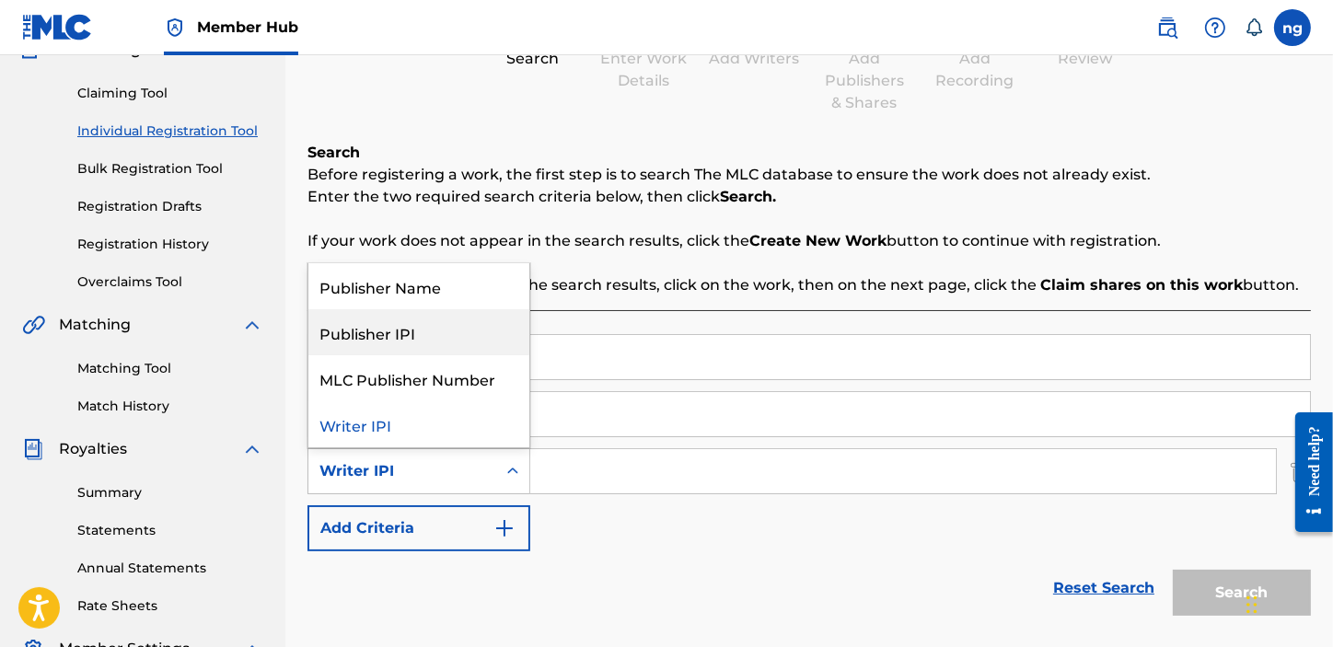
click at [443, 321] on div "Publisher IPI" at bounding box center [418, 332] width 221 height 46
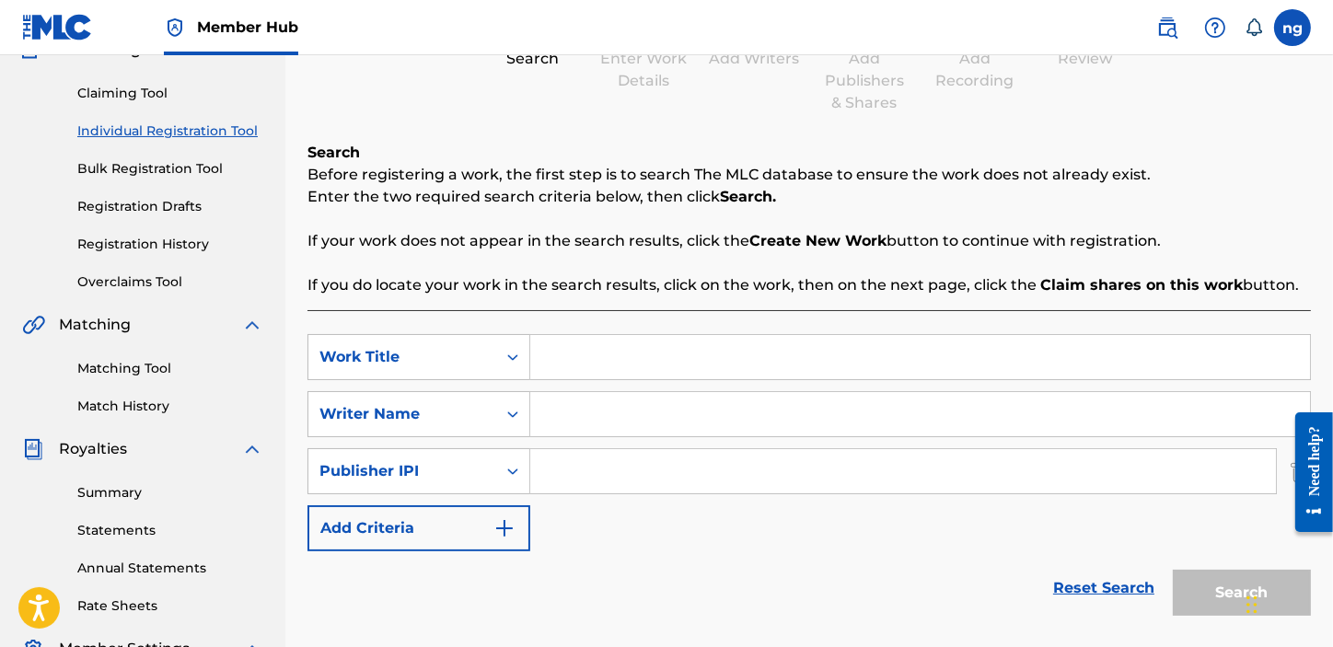
click at [648, 477] on input "Search Form" at bounding box center [903, 471] width 746 height 44
click at [566, 355] on input "Search Form" at bounding box center [920, 357] width 780 height 44
type input "A.T.L"
click at [606, 397] on input "Search Form" at bounding box center [920, 414] width 780 height 44
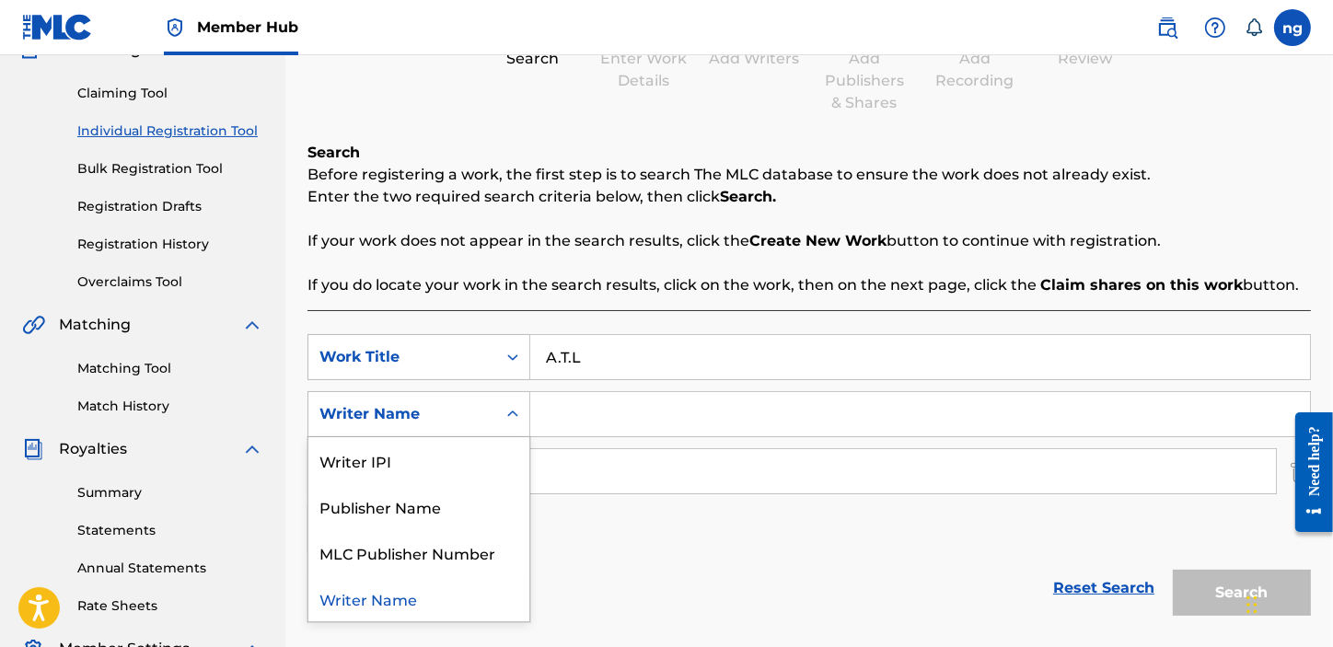
click at [523, 412] on div "Search Form" at bounding box center [512, 414] width 33 height 33
click at [421, 605] on div "Writer Name" at bounding box center [418, 598] width 221 height 46
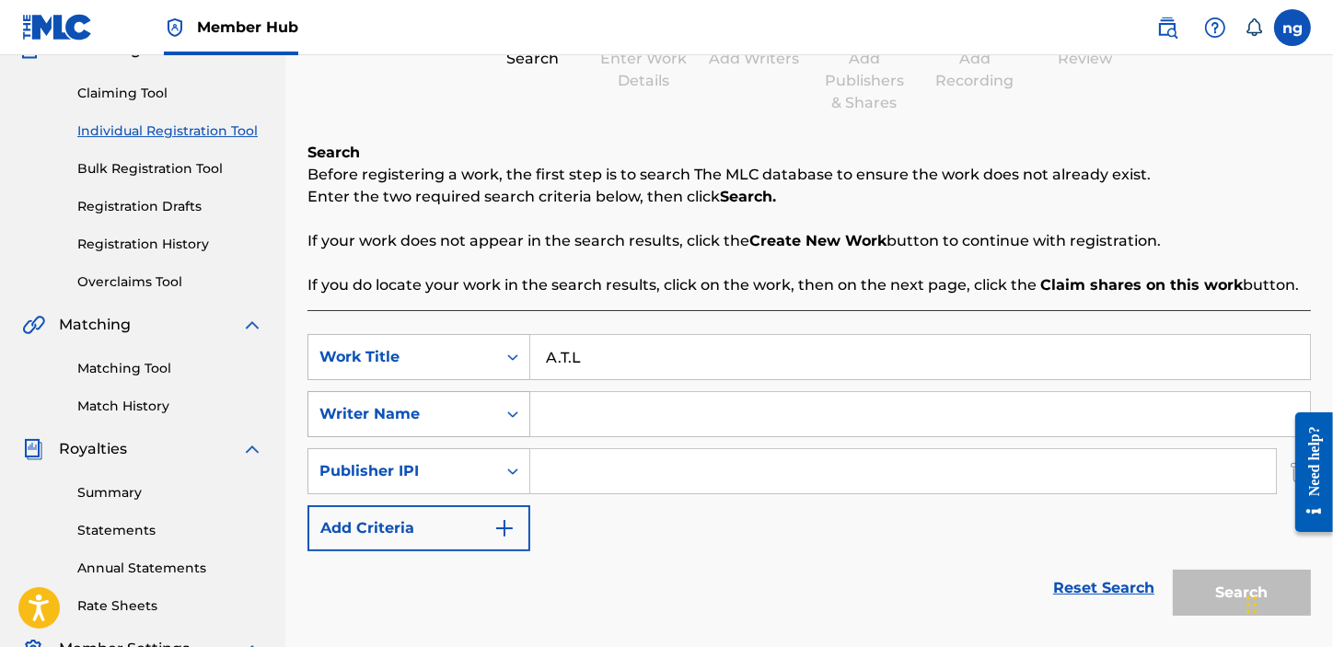
click at [511, 423] on div "Search Form" at bounding box center [512, 414] width 33 height 33
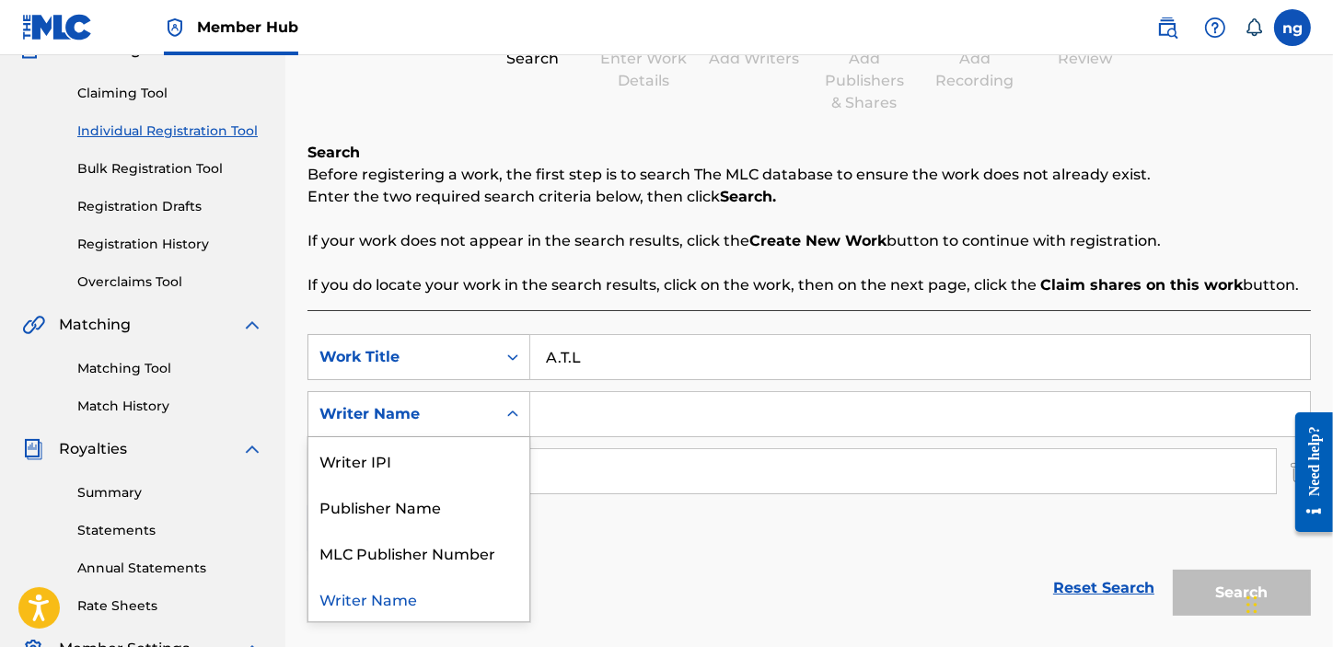
click at [391, 590] on div "Writer Name" at bounding box center [418, 598] width 221 height 46
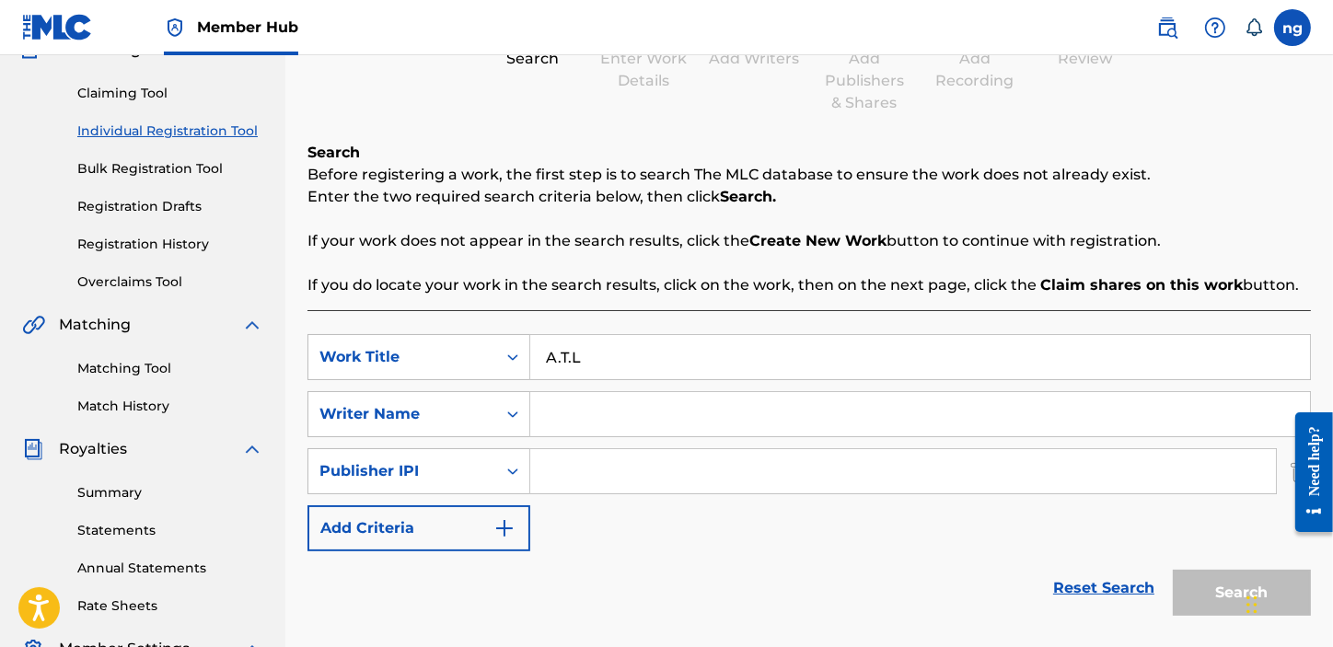
click at [616, 426] on input "Search Form" at bounding box center [920, 414] width 780 height 44
type input "Nkosinathi Mfanafuthi Jr Gumede"
click at [577, 472] on input "Search Form" at bounding box center [903, 471] width 746 height 44
paste input "1311067500"
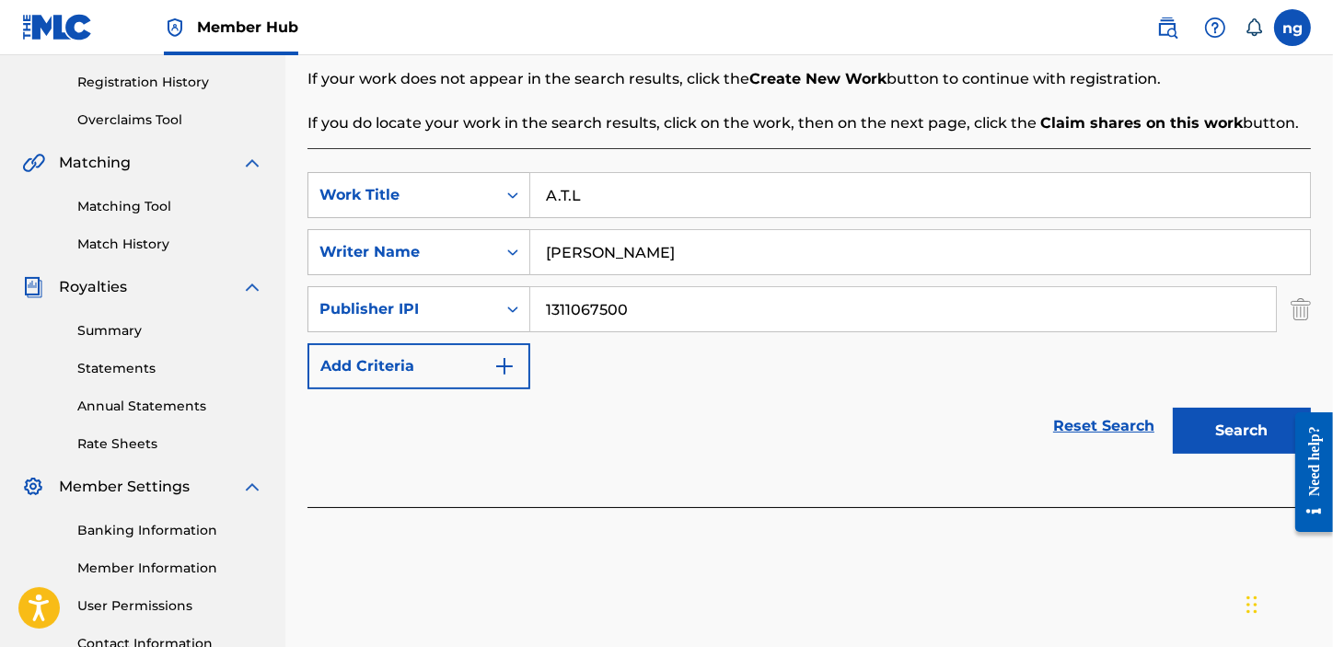
scroll to position [370, 0]
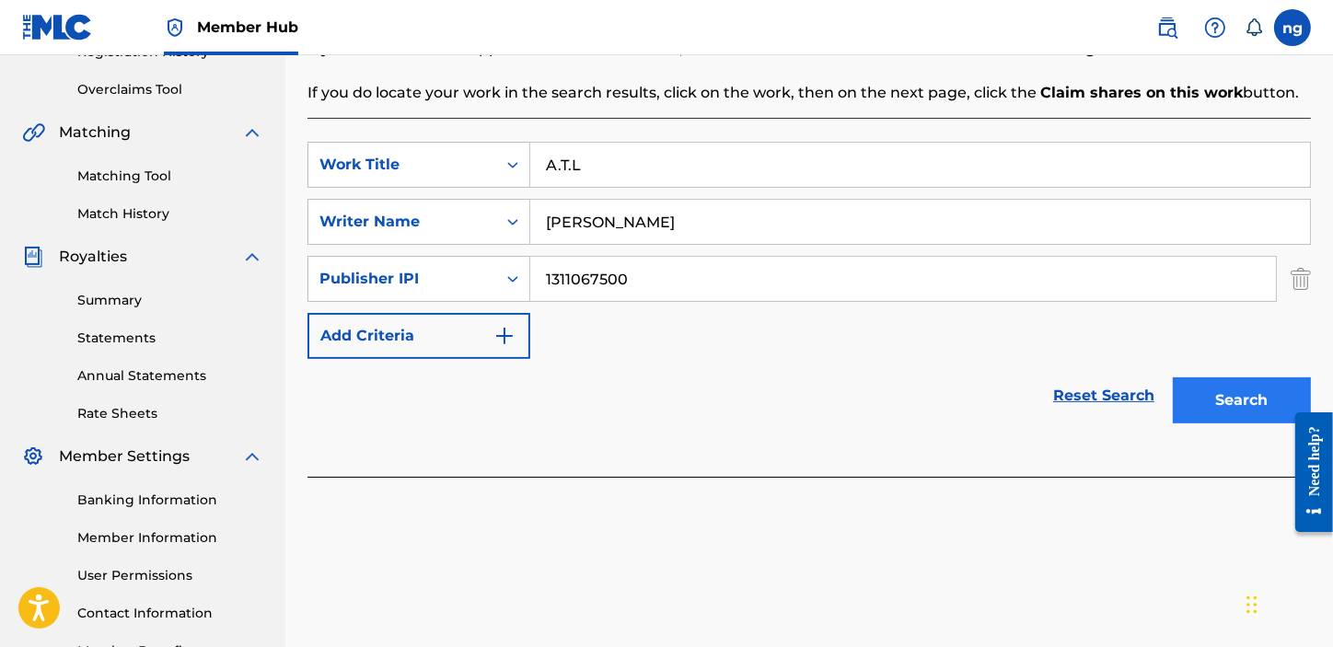
type input "1311067500"
click at [1217, 398] on button "Search" at bounding box center [1242, 400] width 138 height 46
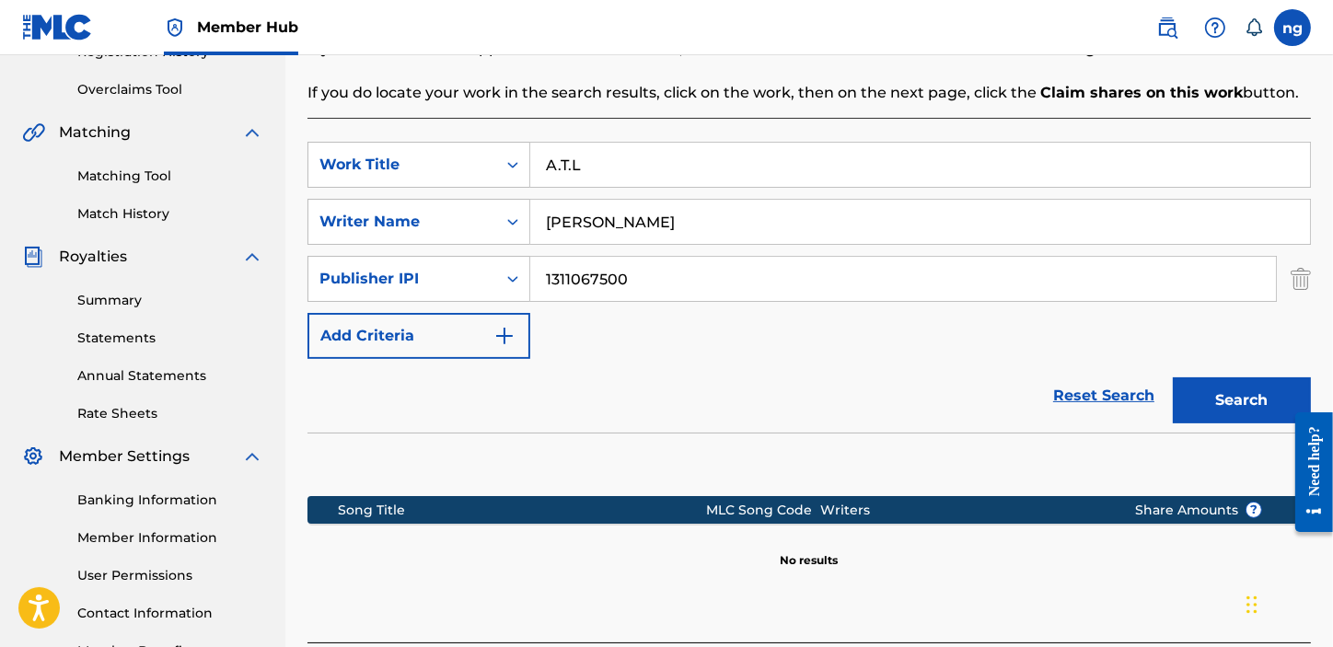
scroll to position [518, 0]
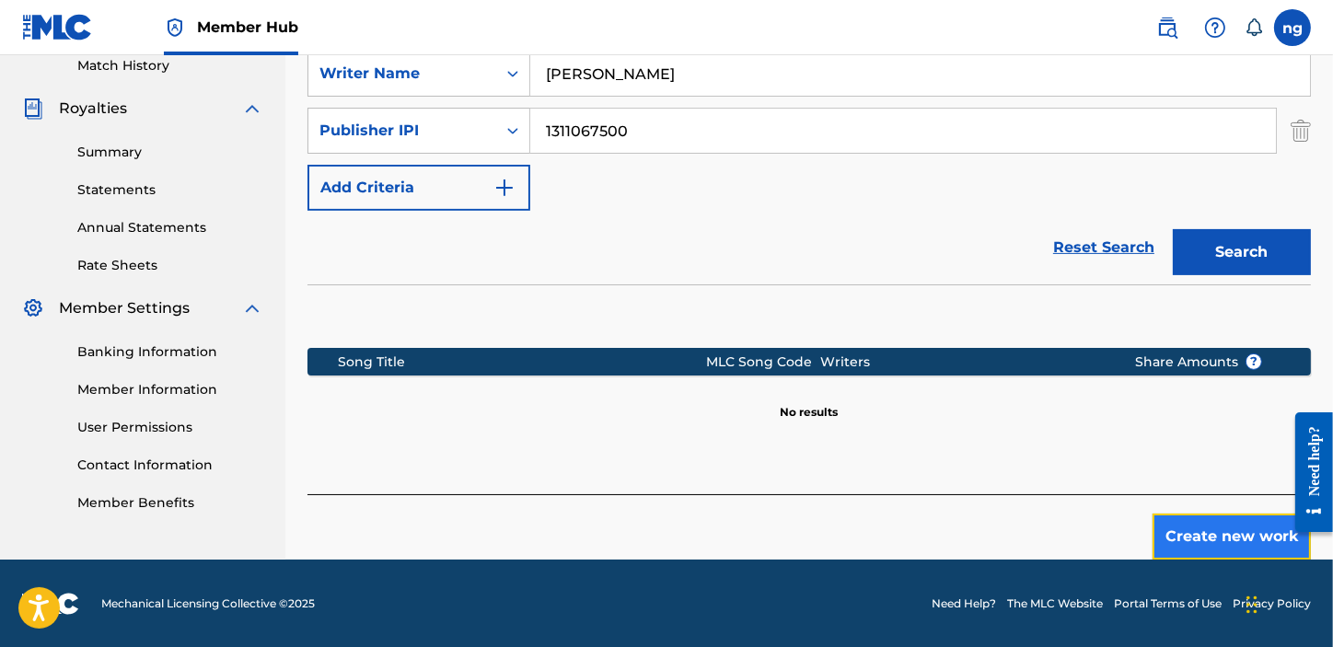
click at [1188, 540] on button "Create new work" at bounding box center [1232, 537] width 158 height 46
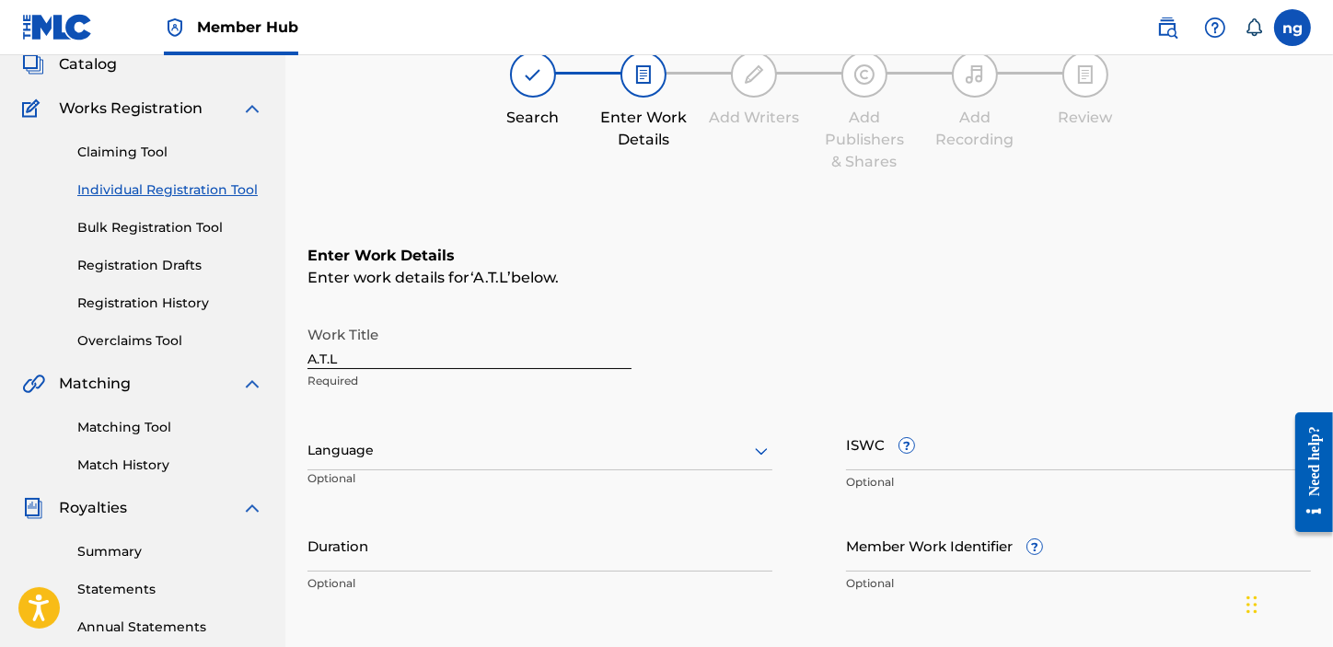
scroll to position [68, 0]
